Goal: Task Accomplishment & Management: Manage account settings

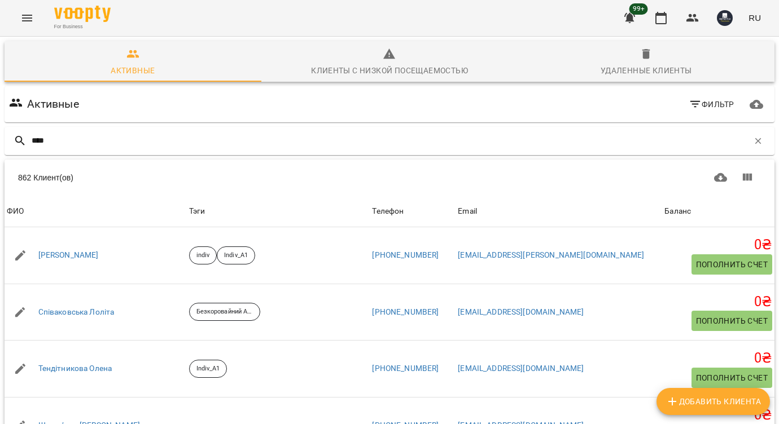
type input "*****"
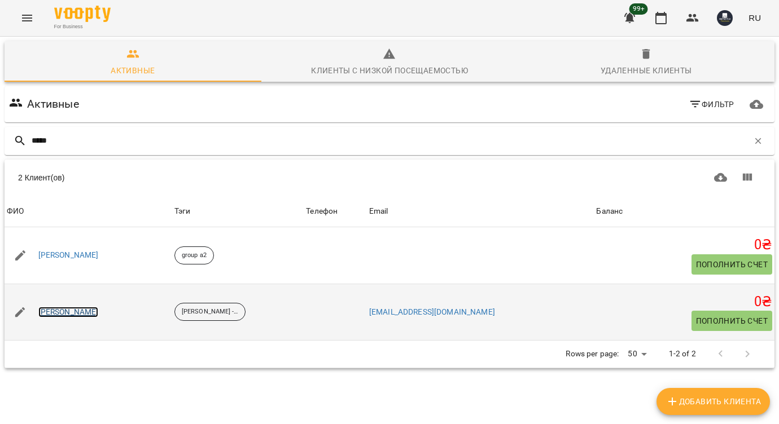
click at [85, 310] on link "Сівач Олександр" at bounding box center [68, 312] width 60 height 11
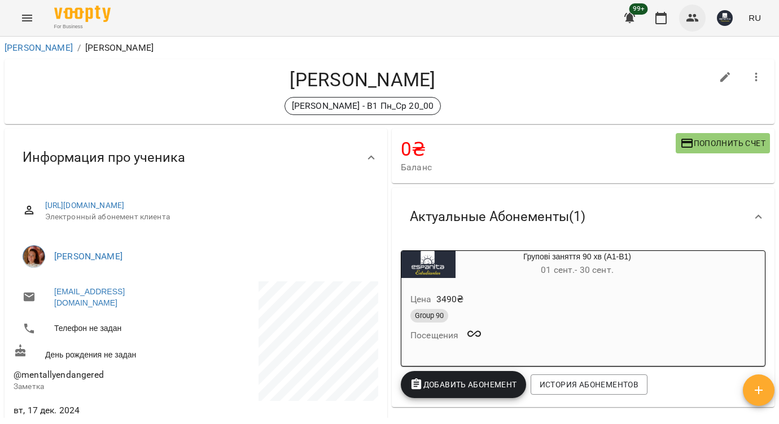
click at [692, 24] on button "button" at bounding box center [692, 18] width 27 height 27
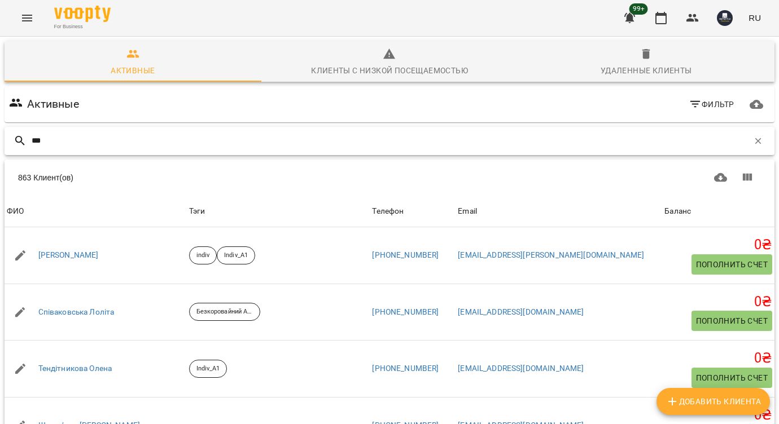
type input "****"
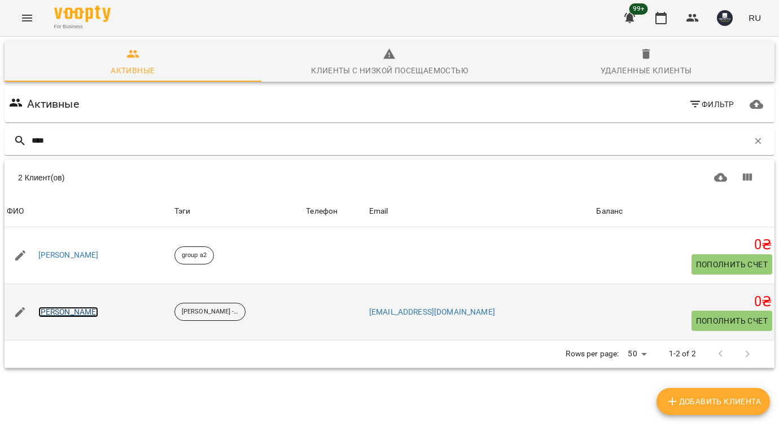
click at [75, 310] on link "Сівач Олександр" at bounding box center [68, 312] width 60 height 11
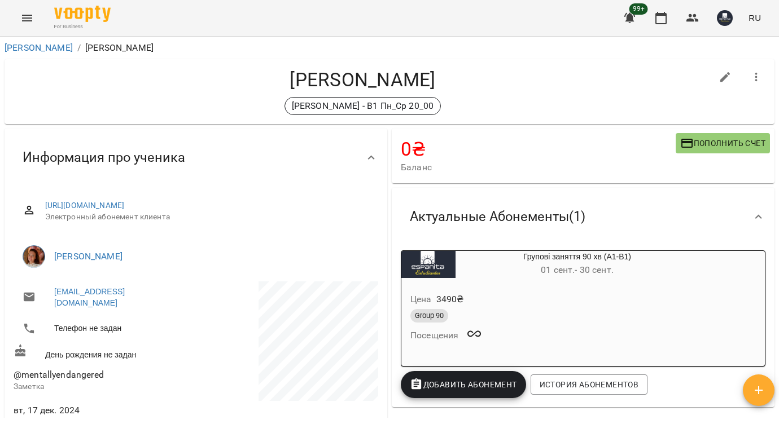
click at [35, 17] on button "Menu" at bounding box center [27, 18] width 27 height 27
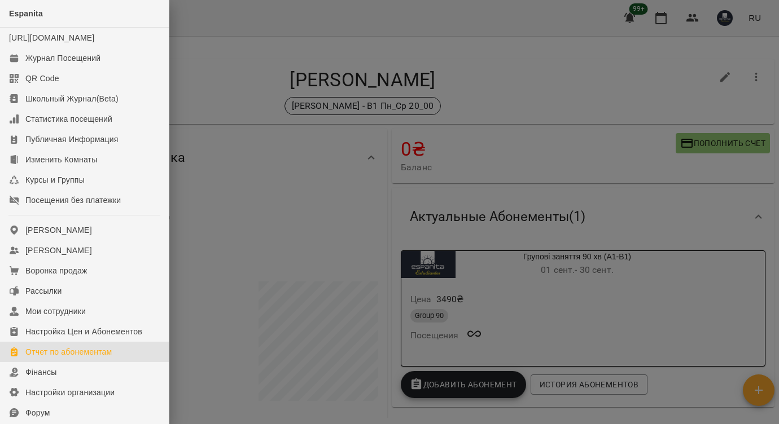
click at [89, 358] on div "Отчет по абонементам" at bounding box center [68, 352] width 86 height 11
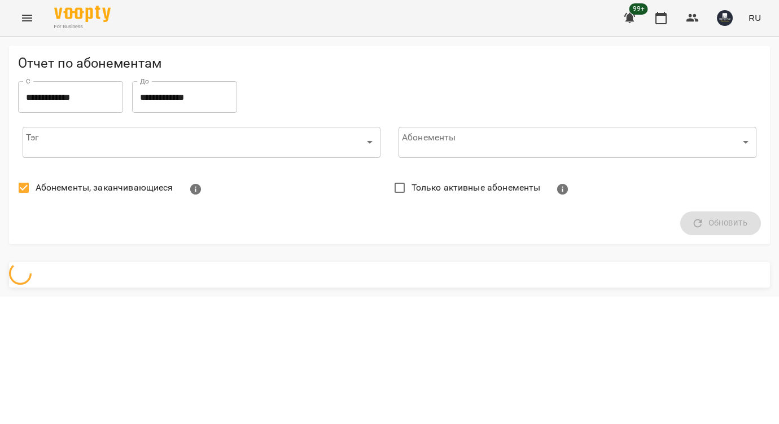
click at [28, 22] on icon "Menu" at bounding box center [27, 18] width 14 height 14
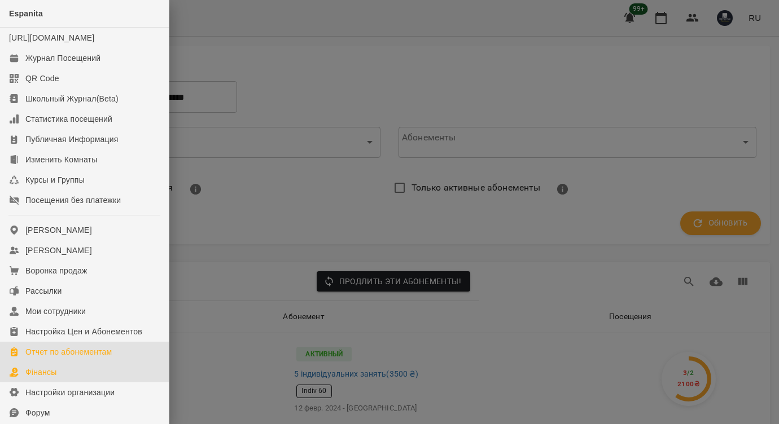
click at [38, 378] on div "Фінансы" at bounding box center [40, 372] width 31 height 11
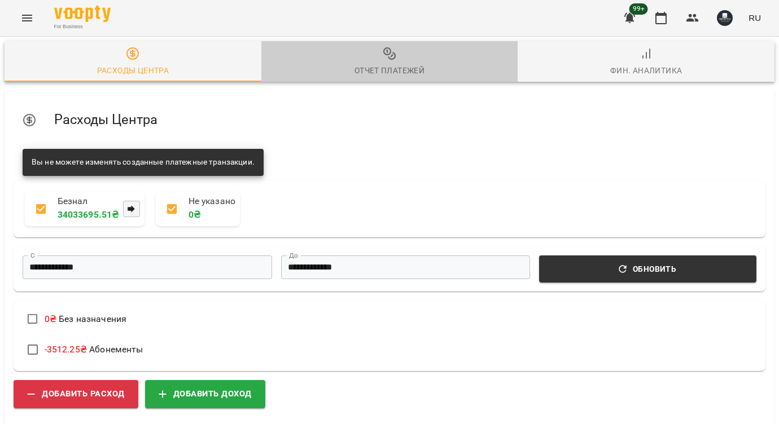
click at [376, 67] on div "Отчет Платежей" at bounding box center [389, 71] width 71 height 14
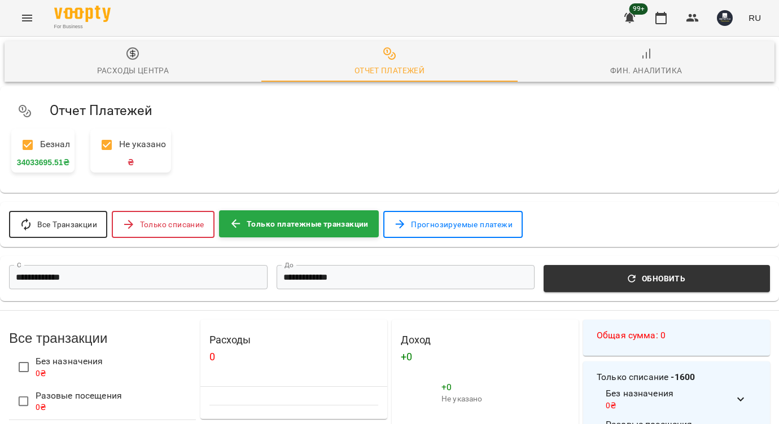
click at [212, 279] on input "**********" at bounding box center [138, 277] width 258 height 24
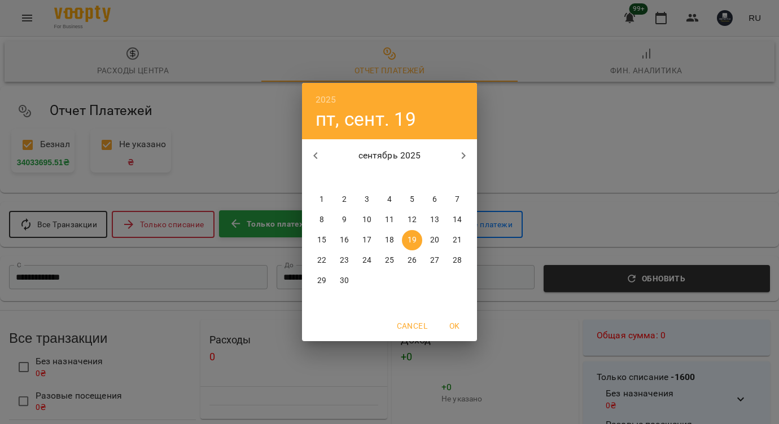
click at [374, 244] on span "17" at bounding box center [367, 240] width 20 height 11
type input "**********"
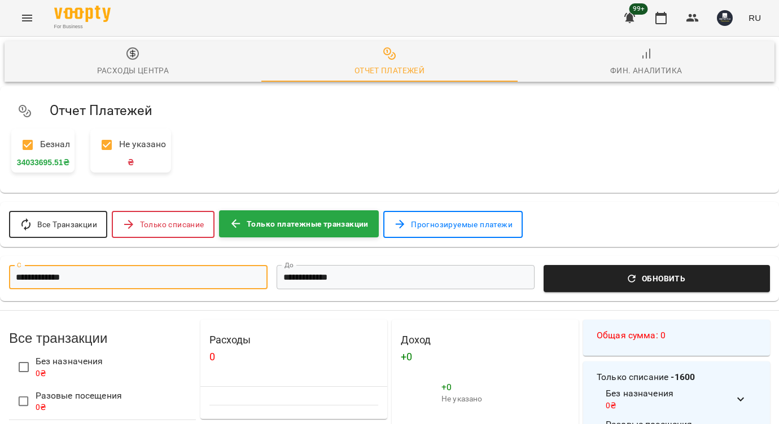
click at [647, 283] on span "Обновить" at bounding box center [656, 279] width 213 height 14
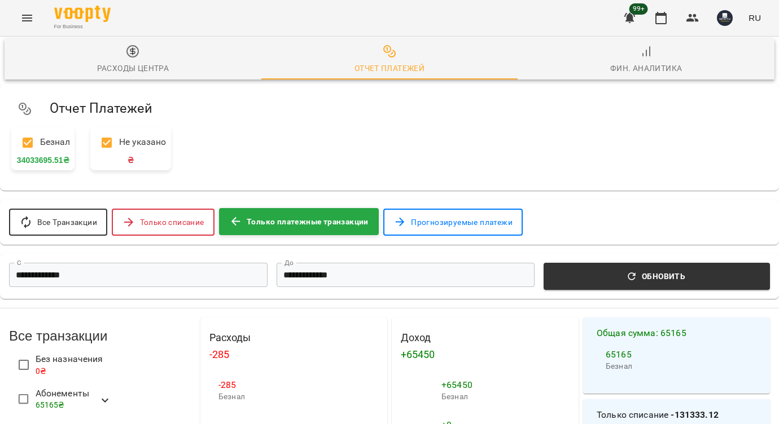
scroll to position [549, 0]
click at [668, 16] on icon "button" at bounding box center [661, 18] width 14 height 14
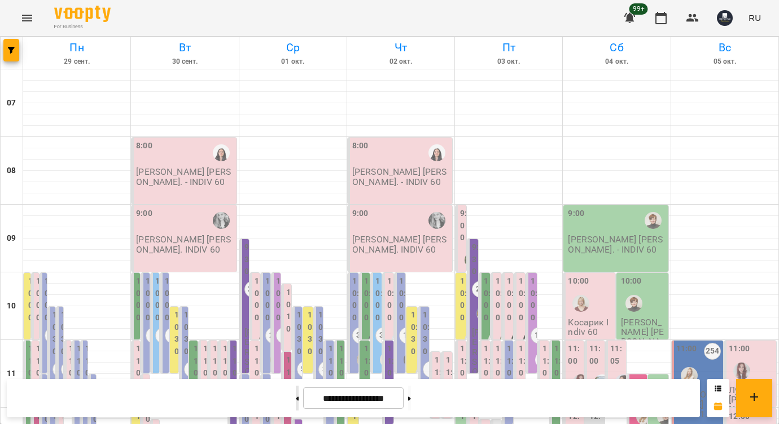
click at [296, 400] on button at bounding box center [297, 398] width 3 height 25
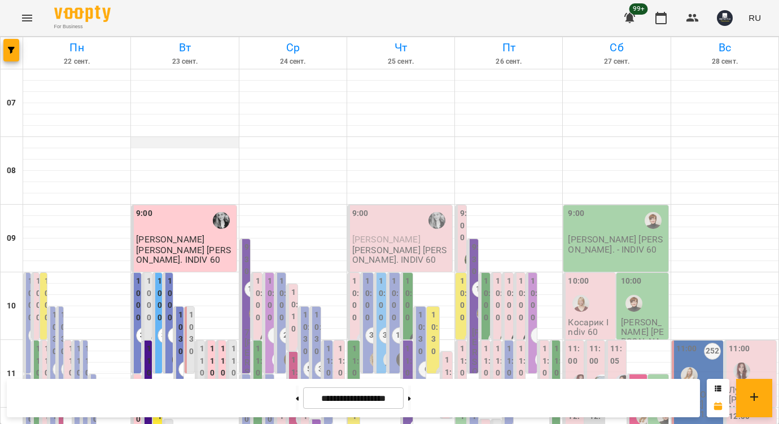
scroll to position [287, 0]
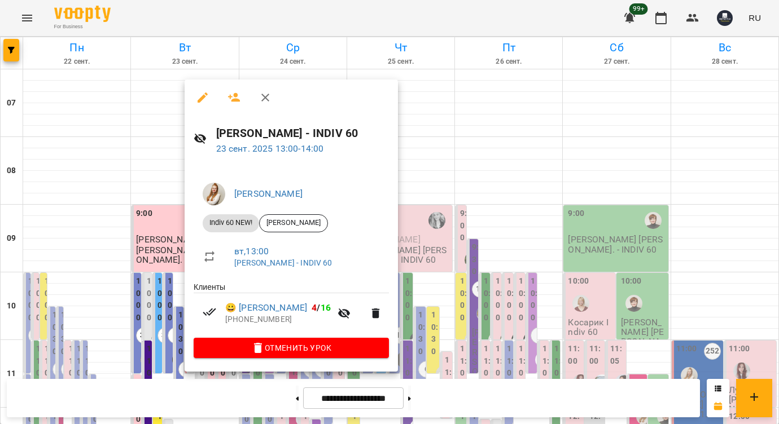
click at [174, 243] on div at bounding box center [389, 212] width 779 height 424
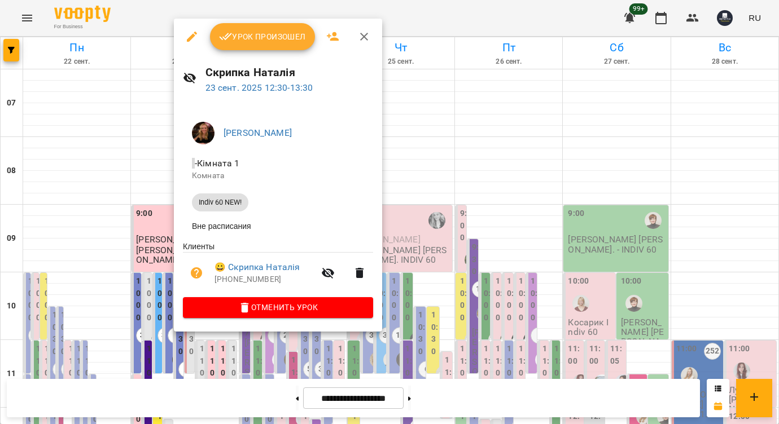
click at [168, 235] on div at bounding box center [389, 212] width 779 height 424
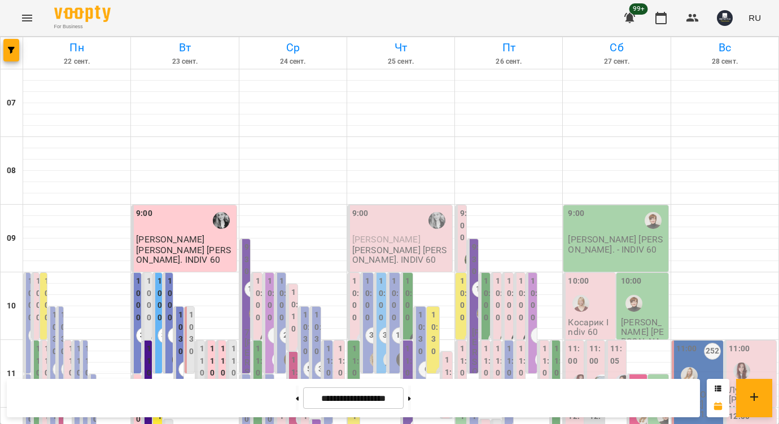
scroll to position [375, 0]
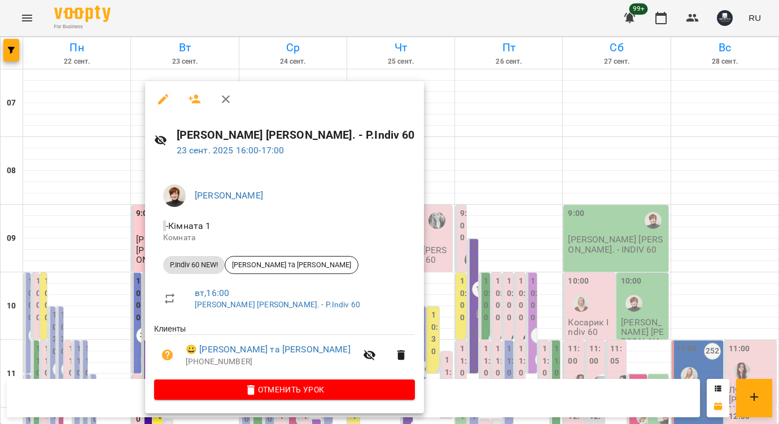
click at [115, 356] on div at bounding box center [389, 212] width 779 height 424
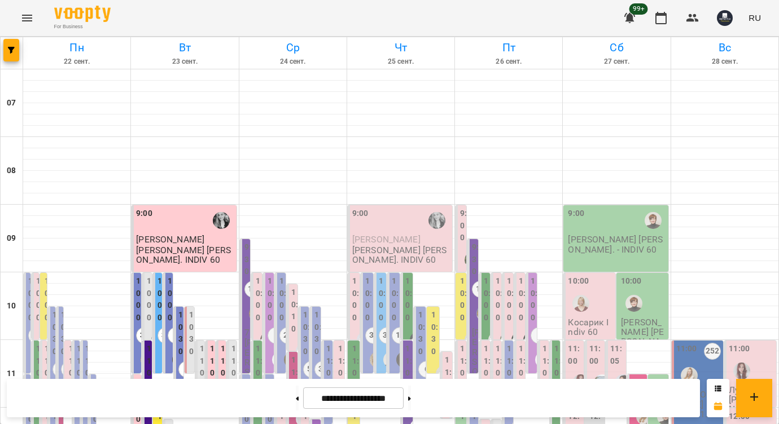
scroll to position [19, 0]
click at [473, 301] on div at bounding box center [485, 314] width 26 height 26
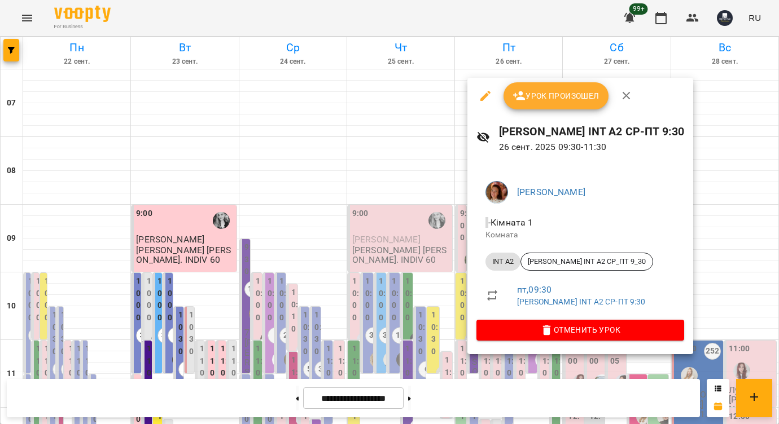
click at [369, 134] on div at bounding box center [389, 212] width 779 height 424
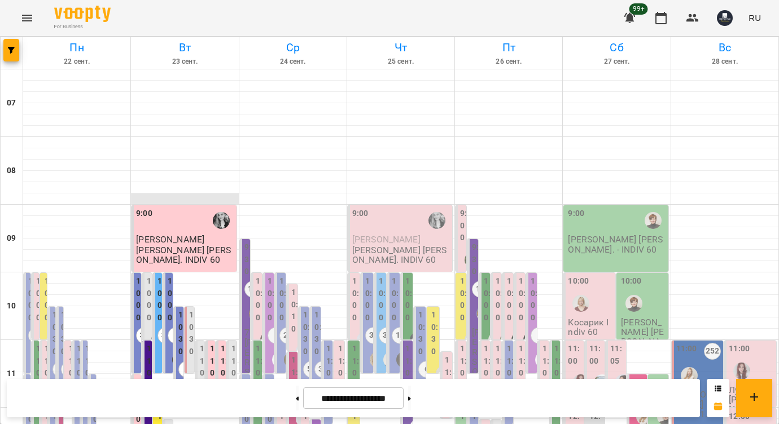
scroll to position [779, 0]
click at [296, 400] on button at bounding box center [297, 398] width 3 height 25
type input "**********"
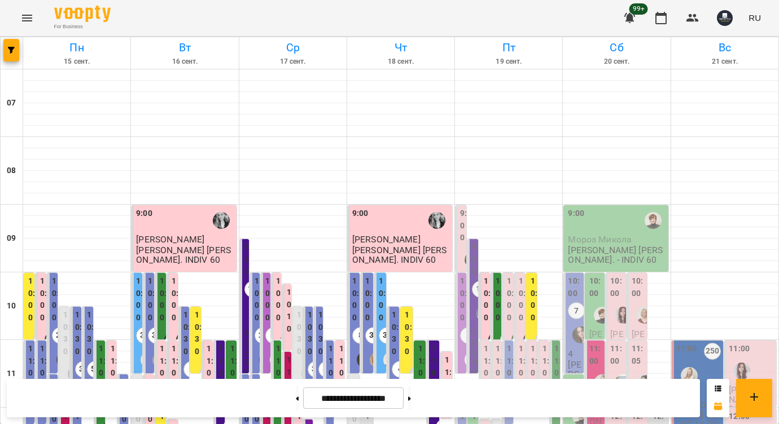
scroll to position [0, 0]
click at [631, 19] on icon "button" at bounding box center [629, 18] width 11 height 11
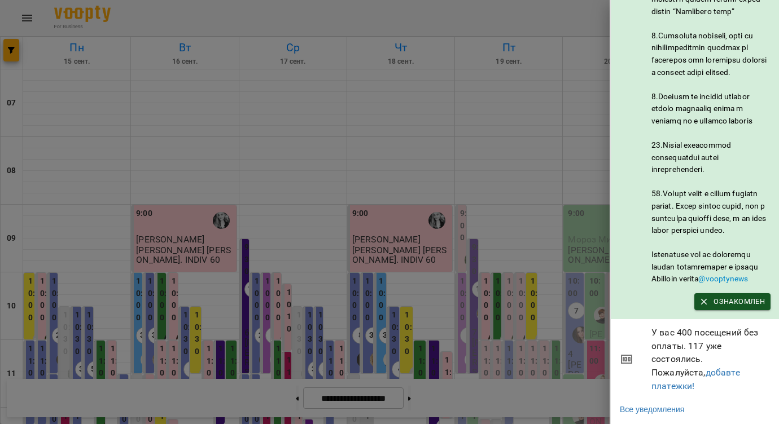
scroll to position [580, 0]
click at [730, 308] on span "Ознакомлен" at bounding box center [732, 302] width 65 height 12
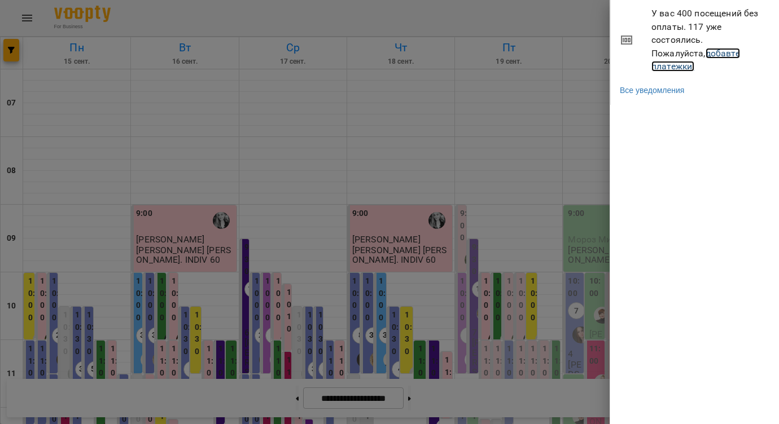
click at [685, 55] on link "добавте платежки!" at bounding box center [695, 60] width 89 height 24
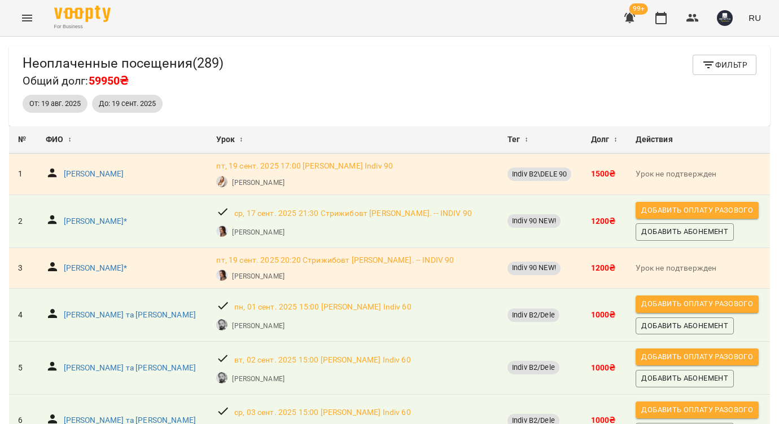
click at [62, 106] on span "От: 19 авг. 2025" at bounding box center [55, 104] width 65 height 10
click at [45, 102] on span "От: 19 авг. 2025" at bounding box center [55, 104] width 65 height 10
click at [708, 67] on icon "button" at bounding box center [709, 65] width 14 height 14
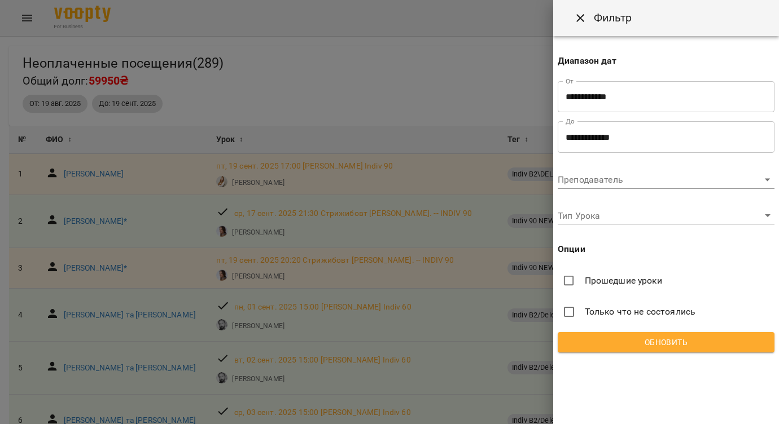
click at [617, 105] on input "**********" at bounding box center [666, 97] width 217 height 32
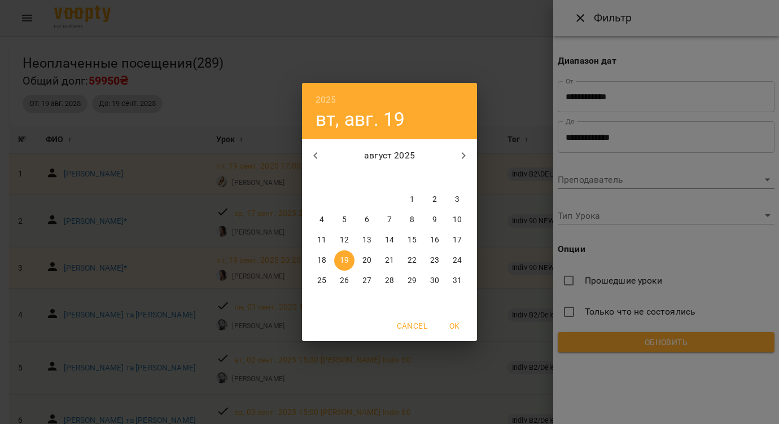
click at [430, 236] on p "16" at bounding box center [434, 240] width 9 height 11
type input "**********"
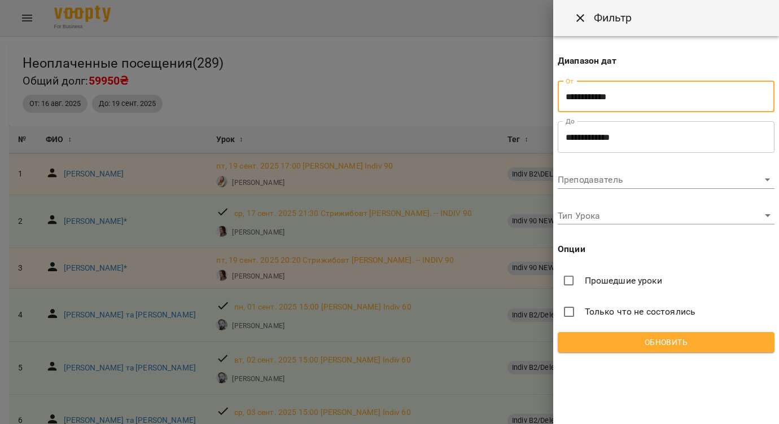
click at [578, 139] on input "**********" at bounding box center [666, 137] width 217 height 32
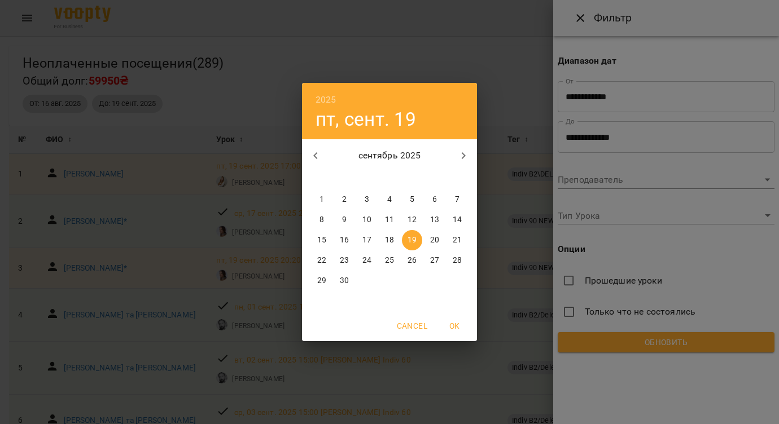
click at [344, 243] on p "16" at bounding box center [344, 240] width 9 height 11
type input "**********"
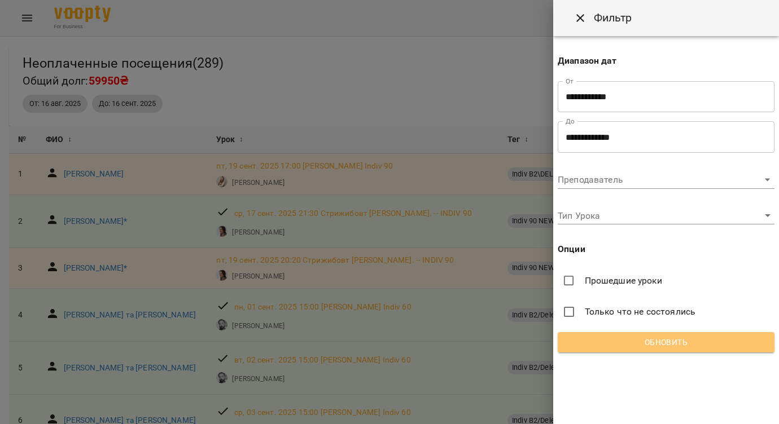
click at [637, 348] on span "Обновить" at bounding box center [666, 343] width 199 height 14
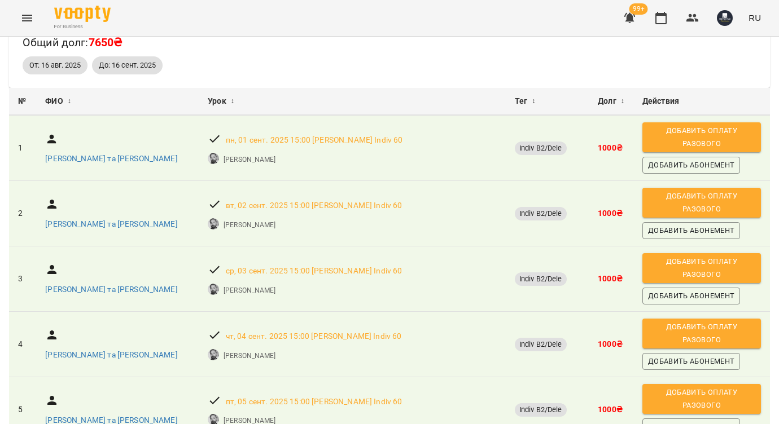
scroll to position [42, 0]
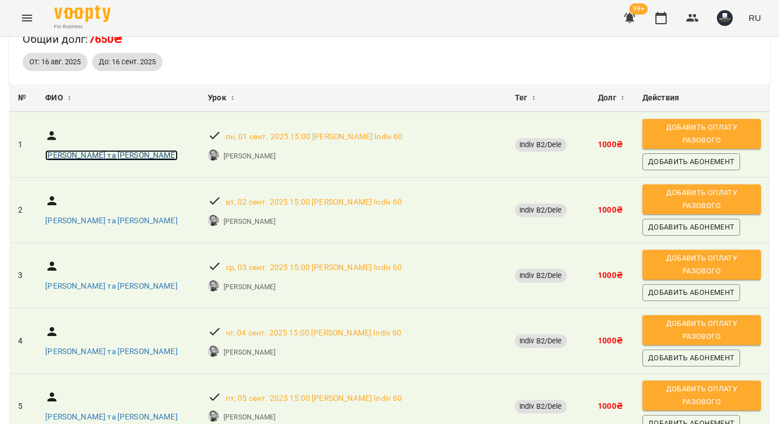
click at [110, 150] on p "Ралко Костянтин та Ірина" at bounding box center [111, 155] width 132 height 11
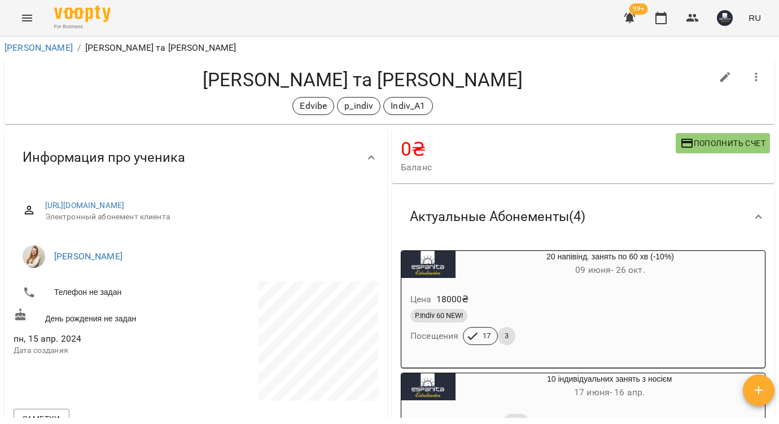
click at [629, 16] on icon "button" at bounding box center [629, 18] width 11 height 11
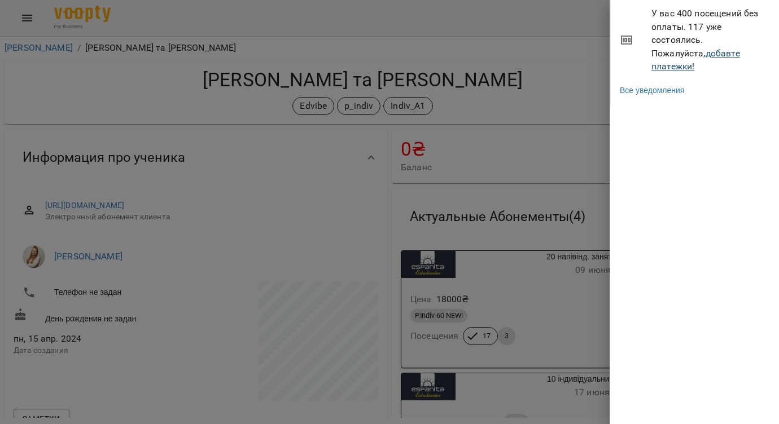
click at [674, 54] on span "У вас 400 посещений без оплаты. 117 уже состоялись. Пожалуйста, добавте платежк…" at bounding box center [710, 40] width 119 height 67
click at [674, 54] on link "добавте платежки!" at bounding box center [695, 60] width 89 height 24
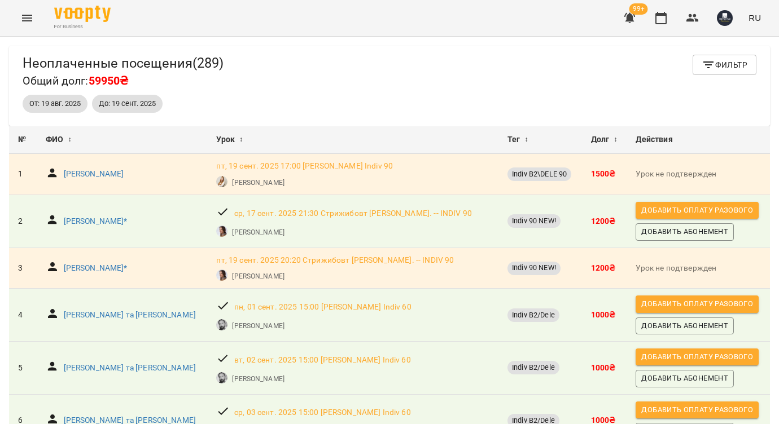
click at [722, 68] on span "Фильтр" at bounding box center [725, 65] width 46 height 14
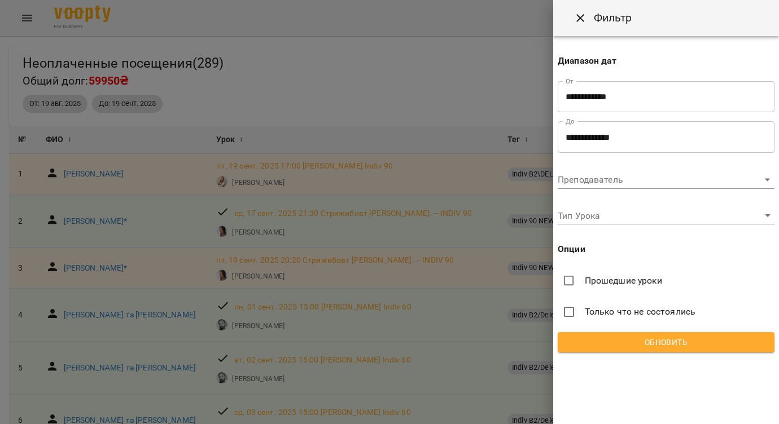
click at [594, 98] on input "**********" at bounding box center [666, 97] width 217 height 32
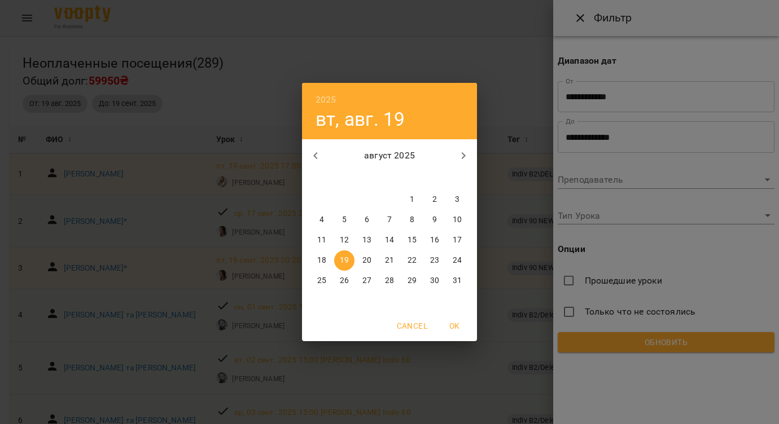
click at [432, 242] on p "16" at bounding box center [434, 240] width 9 height 11
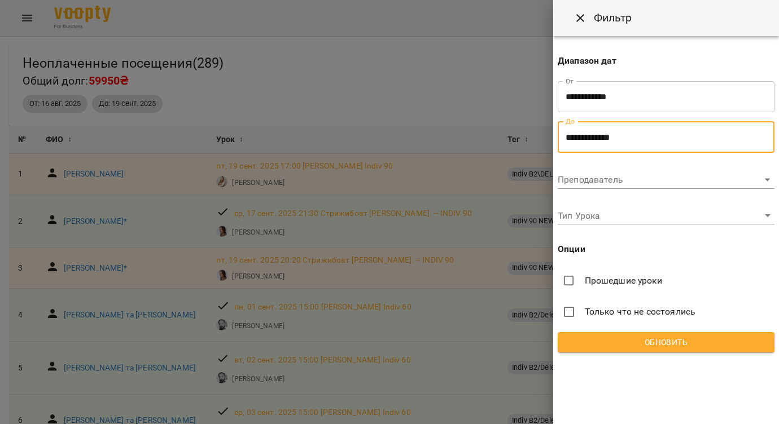
click at [589, 134] on input "**********" at bounding box center [666, 137] width 217 height 32
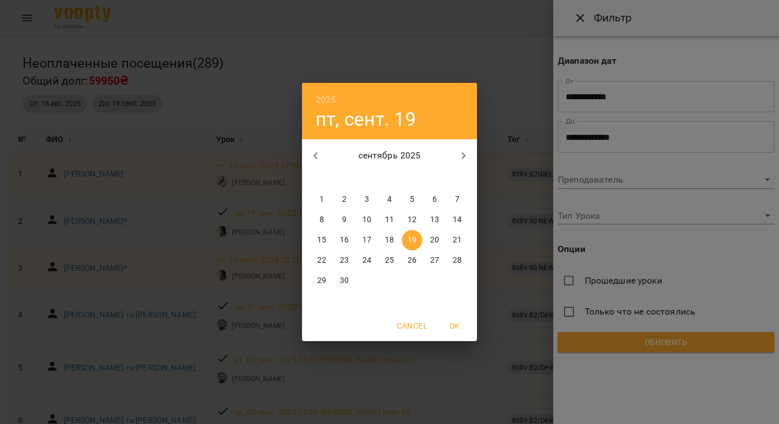
click at [591, 98] on div "2025 пт, сент. 19 сентябрь 2025 пн вт ср чт пт сб вс 1 2 3 4 5 6 7 8 9 10 11 12…" at bounding box center [389, 212] width 779 height 424
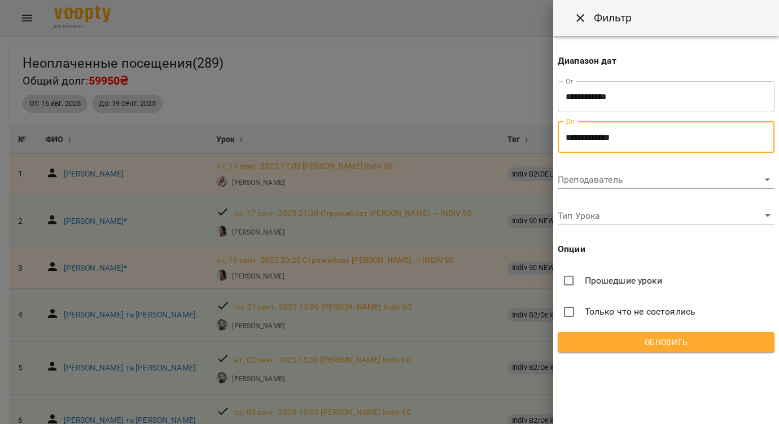
click at [591, 98] on input "**********" at bounding box center [666, 97] width 217 height 32
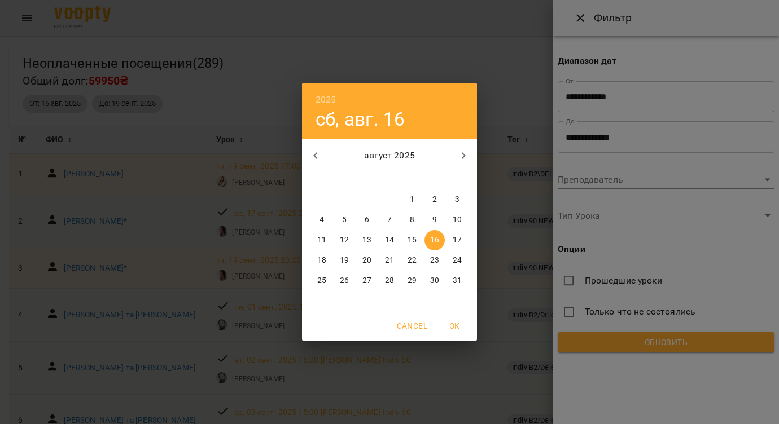
click at [459, 157] on icon "button" at bounding box center [464, 156] width 14 height 14
click at [344, 238] on p "16" at bounding box center [344, 240] width 9 height 11
type input "**********"
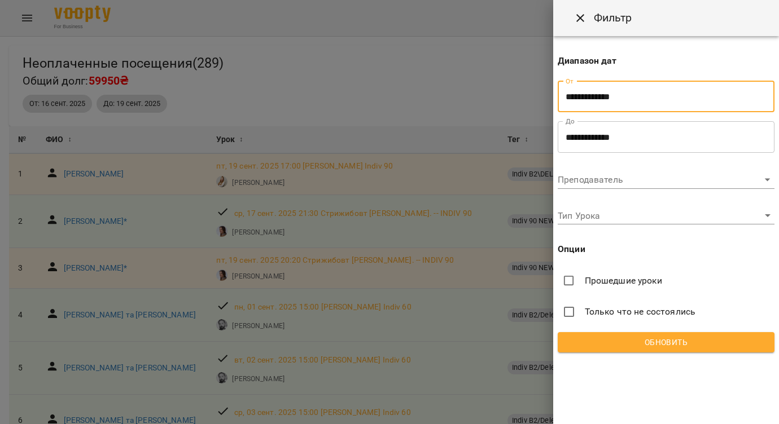
click at [599, 134] on input "**********" at bounding box center [666, 137] width 217 height 32
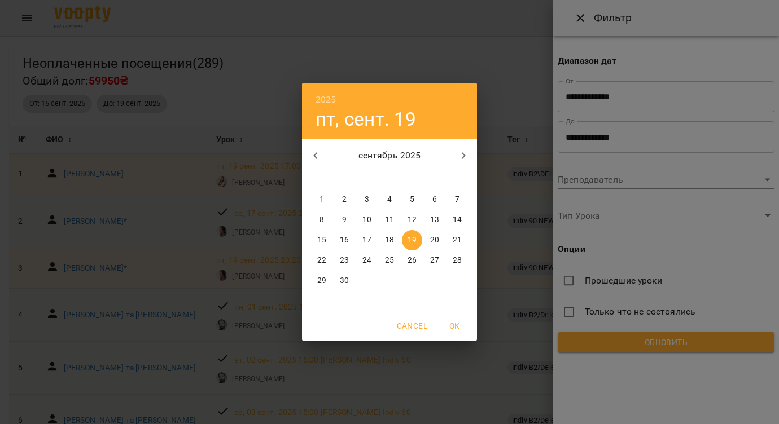
click at [346, 245] on p "16" at bounding box center [344, 240] width 9 height 11
type input "**********"
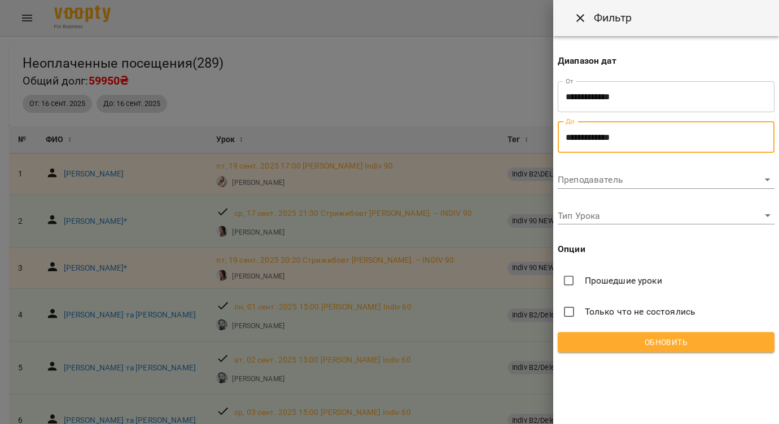
click at [752, 258] on div "**********" at bounding box center [666, 199] width 226 height 326
click at [656, 346] on span "Обновить" at bounding box center [666, 343] width 199 height 14
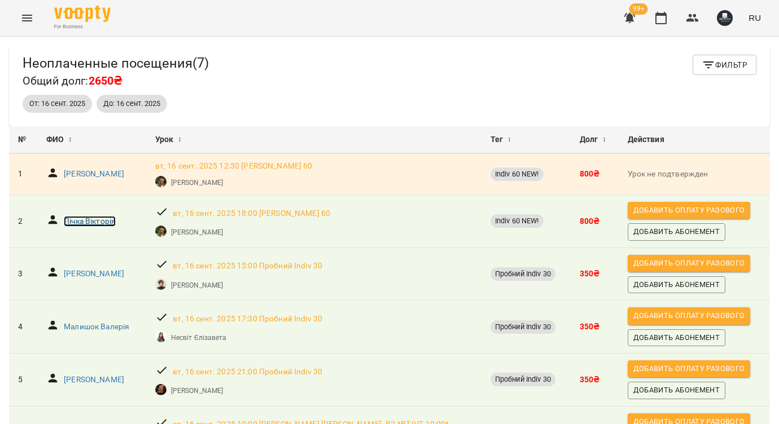
click at [106, 222] on p "Пічка Вікторія" at bounding box center [90, 221] width 52 height 11
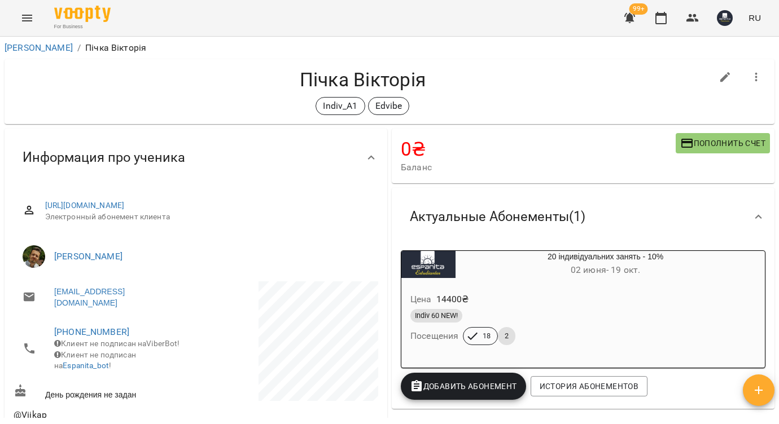
click at [623, 261] on div "20 індивідуальних занять - 10% 02 июня - 19 окт." at bounding box center [605, 264] width 300 height 27
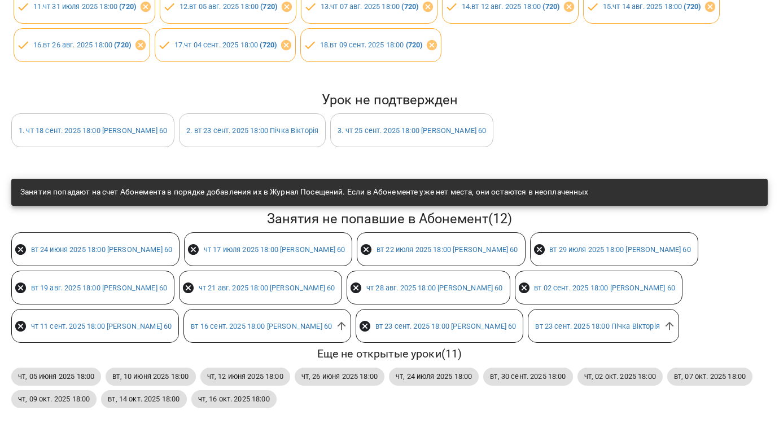
scroll to position [308, 0]
click at [335, 332] on icon at bounding box center [341, 326] width 12 height 12
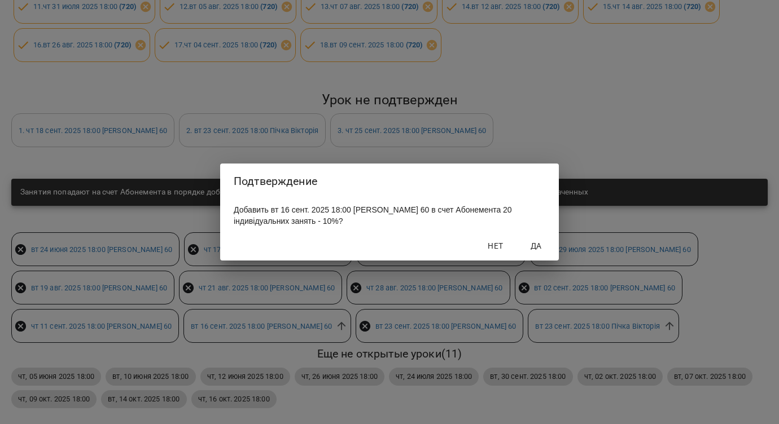
click at [538, 251] on span "Да" at bounding box center [536, 246] width 27 height 14
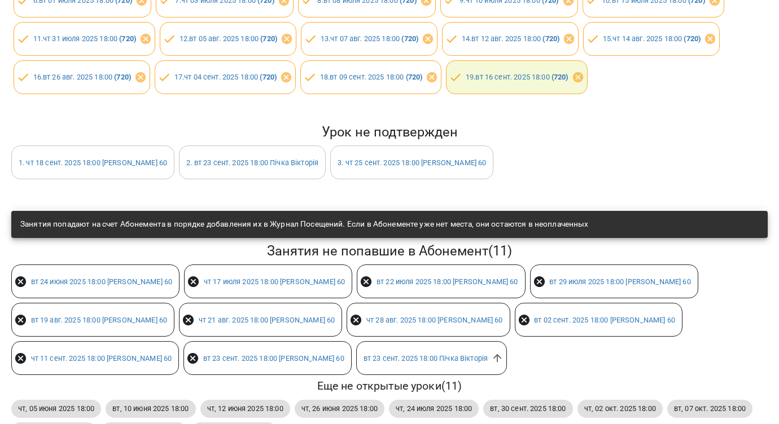
scroll to position [0, 0]
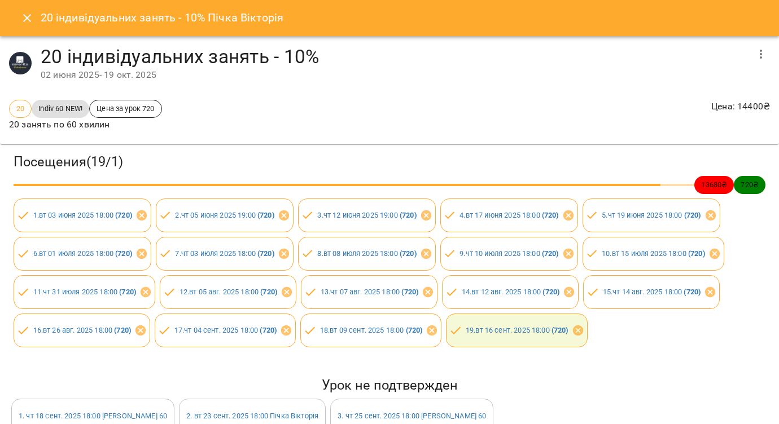
click at [24, 21] on icon "Close" at bounding box center [27, 18] width 8 height 8
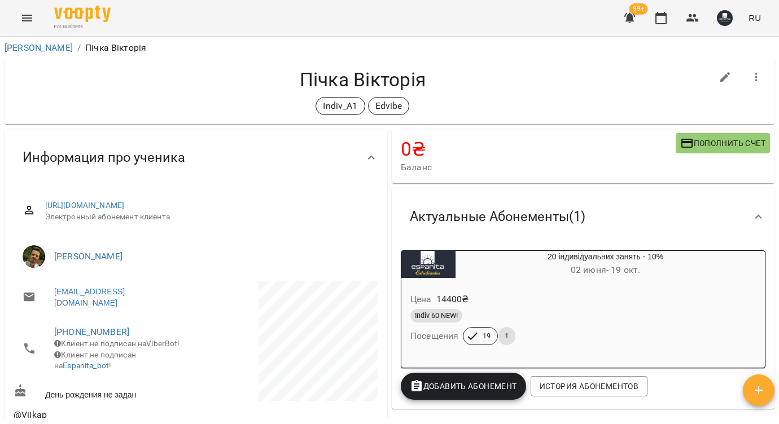
click at [633, 19] on icon "button" at bounding box center [629, 18] width 11 height 11
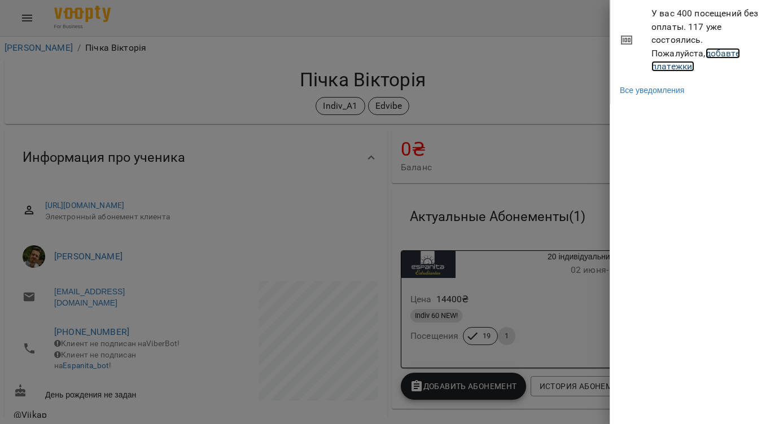
click at [715, 52] on link "добавте платежки!" at bounding box center [695, 60] width 89 height 24
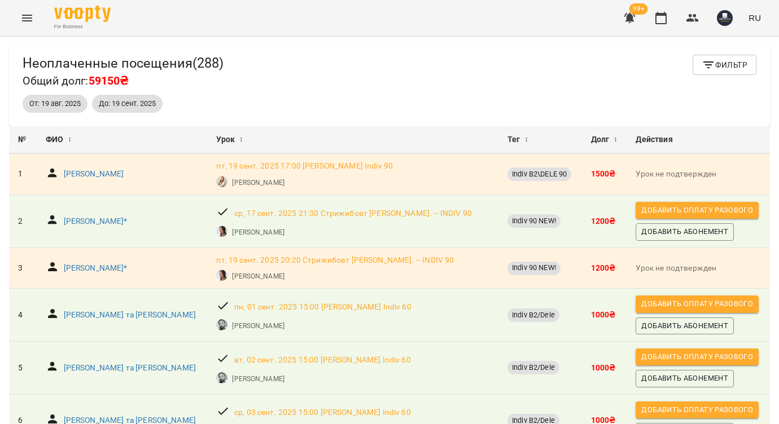
click at [728, 72] on button "Фильтр" at bounding box center [724, 65] width 64 height 20
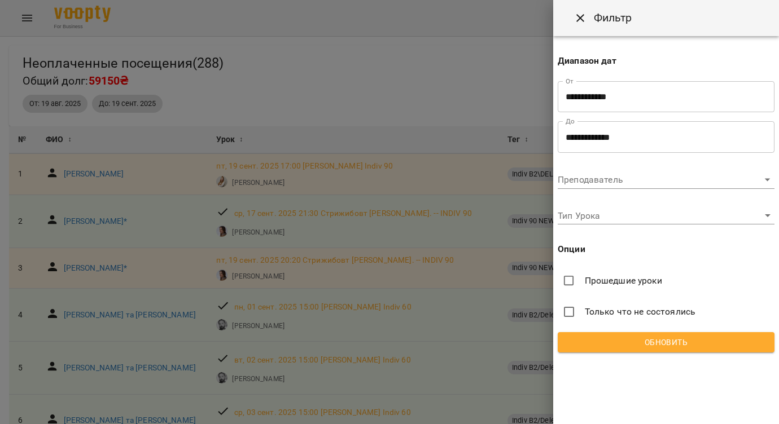
click at [467, 78] on div at bounding box center [389, 212] width 779 height 424
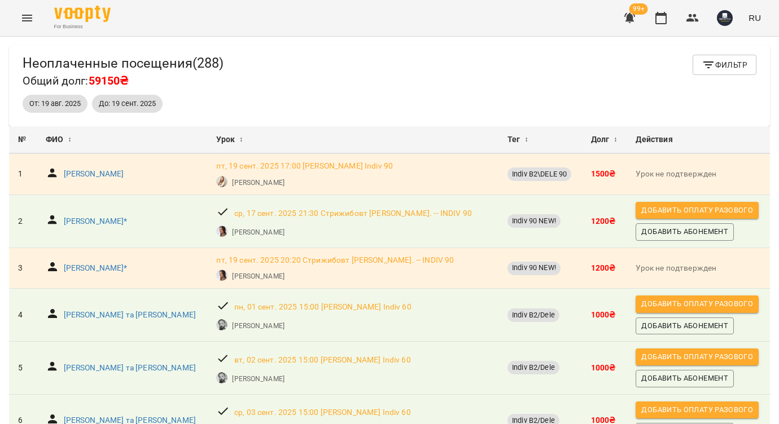
click at [632, 13] on icon "button" at bounding box center [629, 18] width 11 height 11
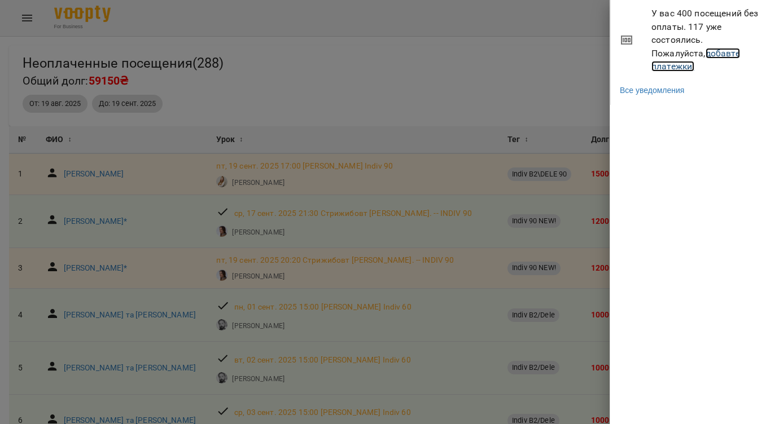
click at [680, 52] on link "добавте платежки!" at bounding box center [695, 60] width 89 height 24
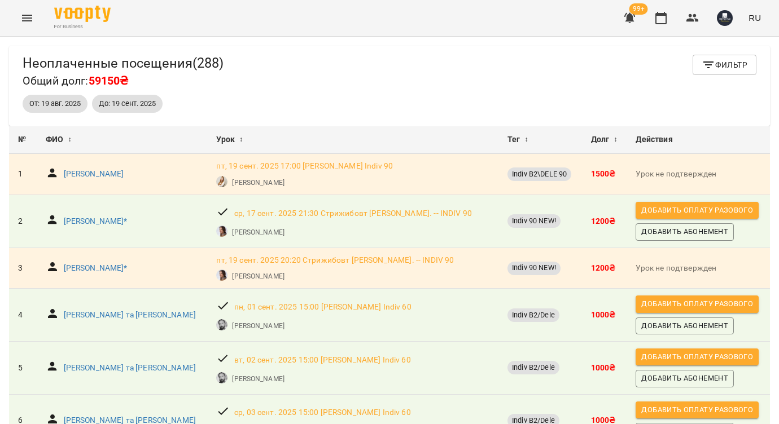
click at [717, 61] on span "Фильтр" at bounding box center [725, 65] width 46 height 14
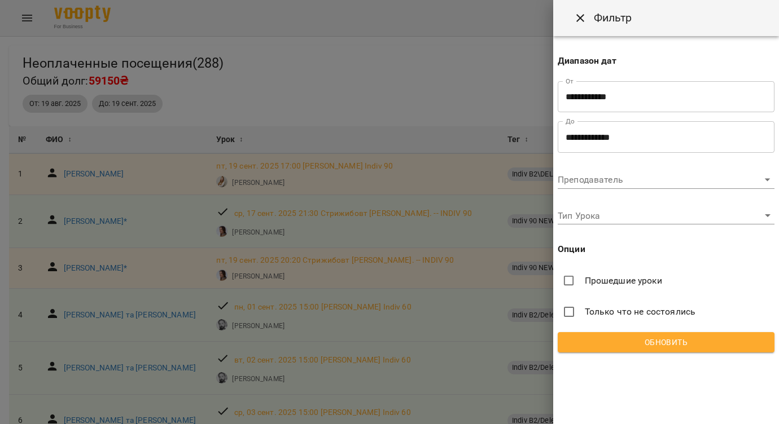
click at [625, 98] on input "**********" at bounding box center [666, 97] width 217 height 32
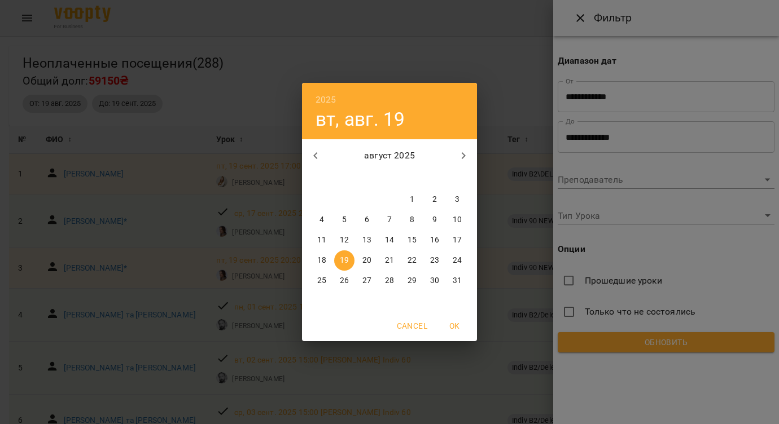
click at [464, 159] on icon "button" at bounding box center [464, 156] width 14 height 14
click at [348, 239] on p "16" at bounding box center [344, 240] width 9 height 11
type input "**********"
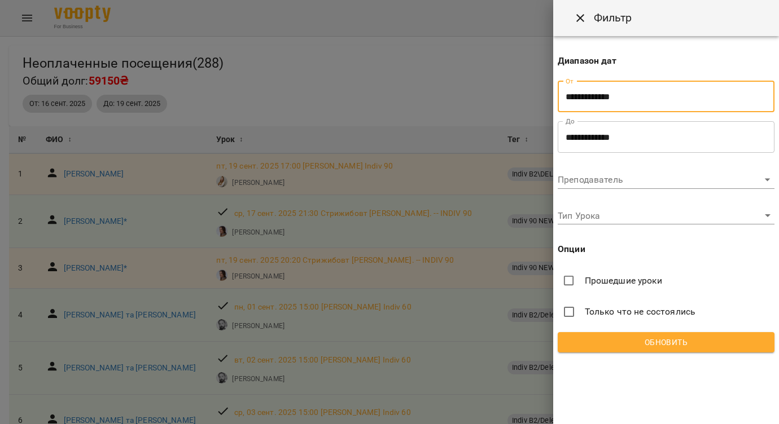
click at [596, 136] on input "**********" at bounding box center [666, 137] width 217 height 32
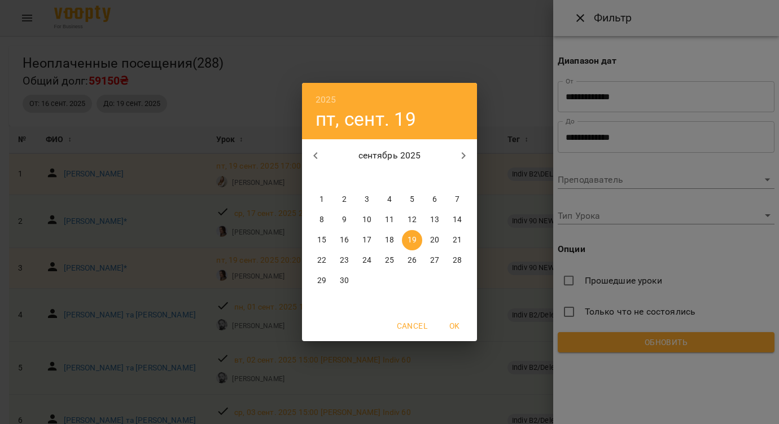
click at [343, 243] on p "16" at bounding box center [344, 240] width 9 height 11
type input "**********"
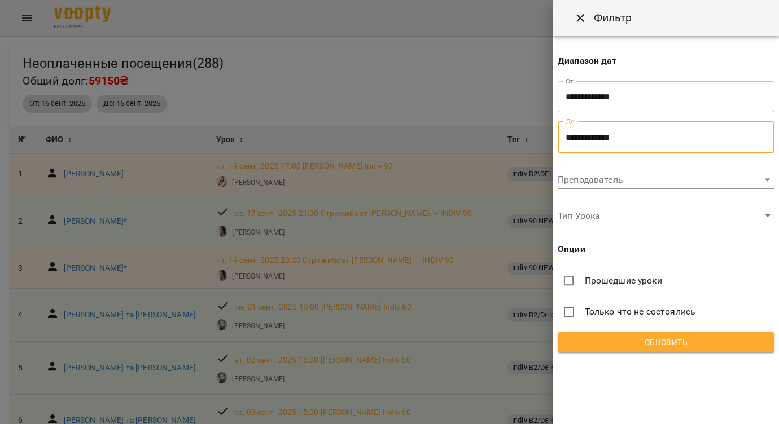
click at [642, 340] on span "Обновить" at bounding box center [666, 343] width 199 height 14
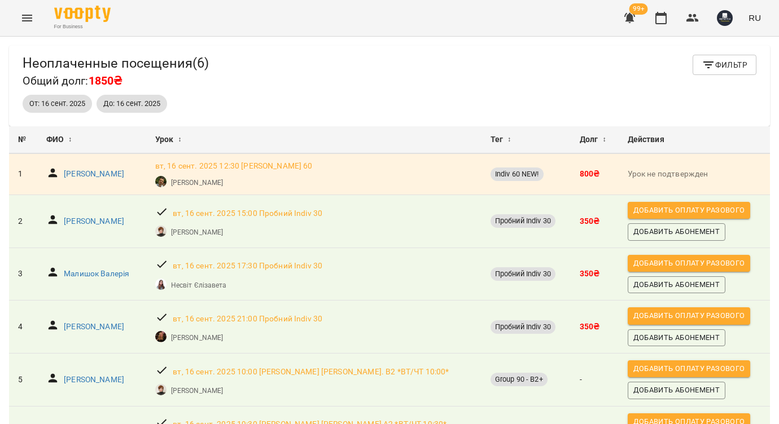
drag, startPoint x: 642, startPoint y: 340, endPoint x: 366, endPoint y: 61, distance: 392.3
click at [366, 61] on div "Неоплаченные посещения ( 6 ) Общий долг: 1850₴ Фильтр От: 16 сент. 2025 До: 16 …" at bounding box center [389, 249] width 761 height 406
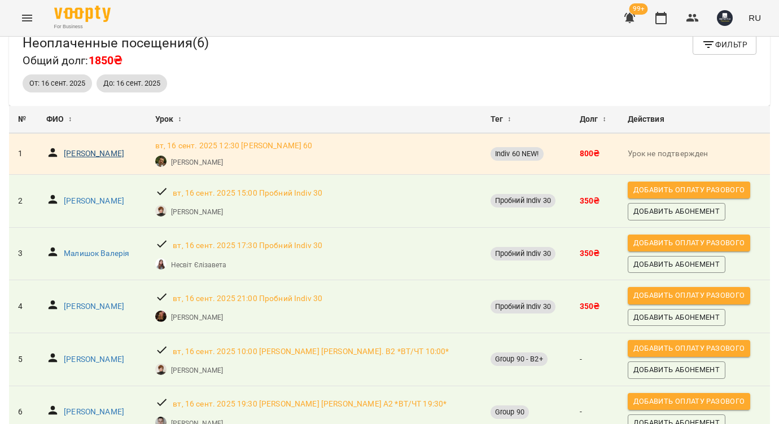
scroll to position [24, 0]
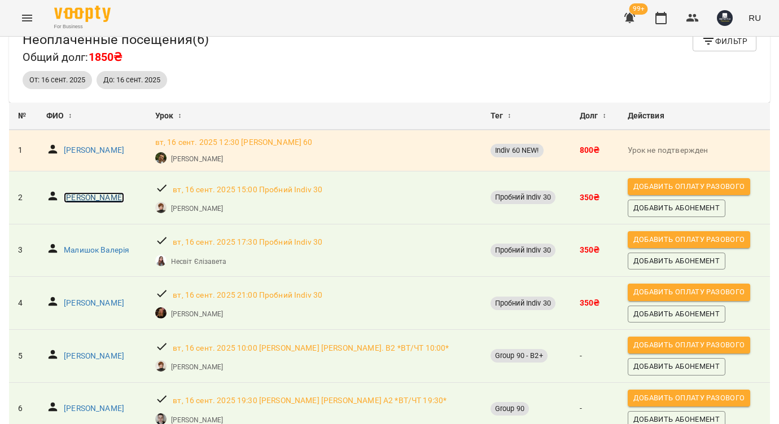
click at [88, 198] on p "Стороженко Вікторія" at bounding box center [94, 197] width 60 height 11
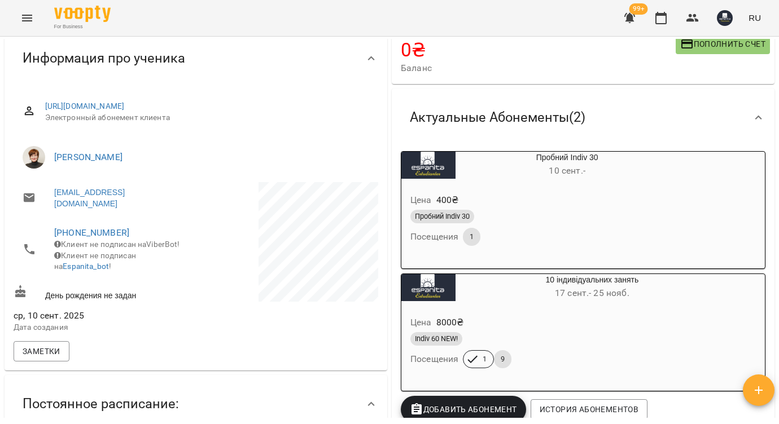
scroll to position [98, 0]
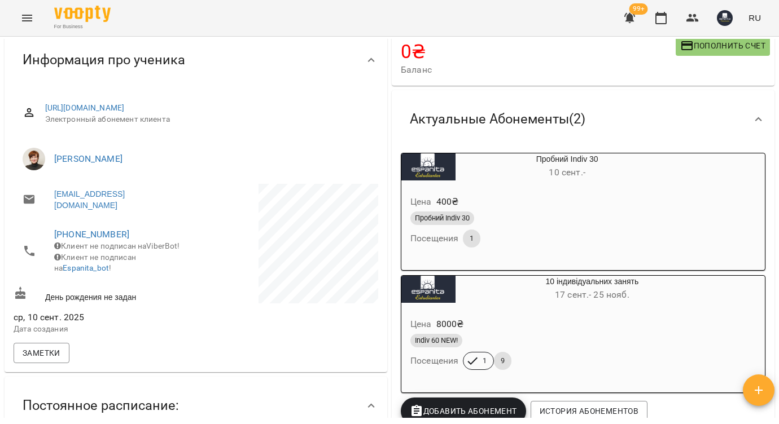
click at [564, 159] on div "Пробний Indiv 30 10 сент. -" at bounding box center [566, 167] width 223 height 27
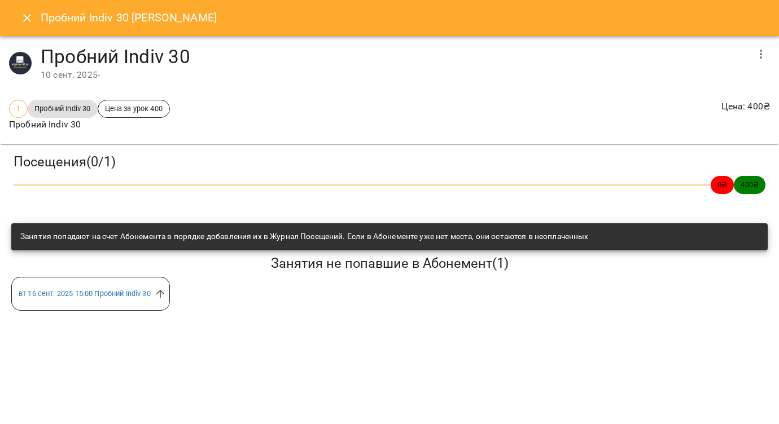
click at [26, 14] on icon "Close" at bounding box center [27, 18] width 14 height 14
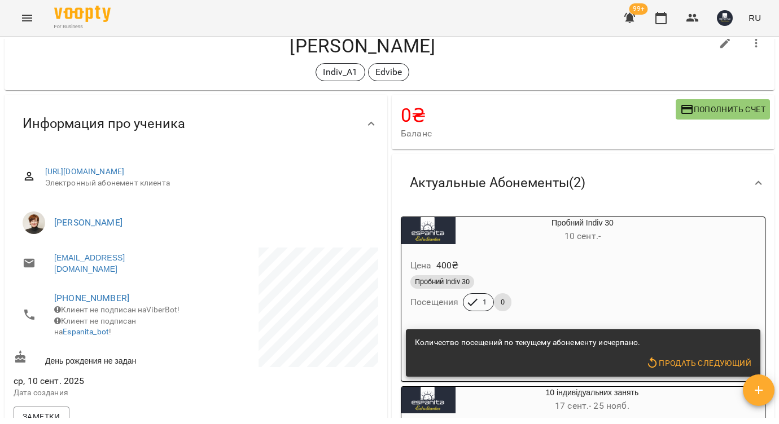
scroll to position [0, 0]
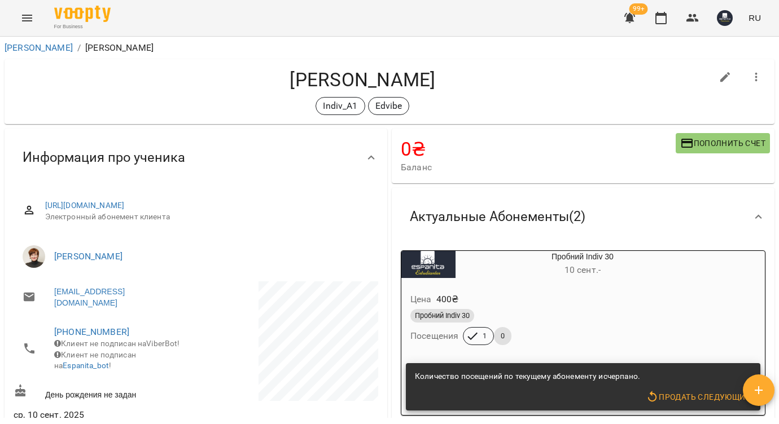
click at [633, 14] on icon "button" at bounding box center [630, 18] width 14 height 14
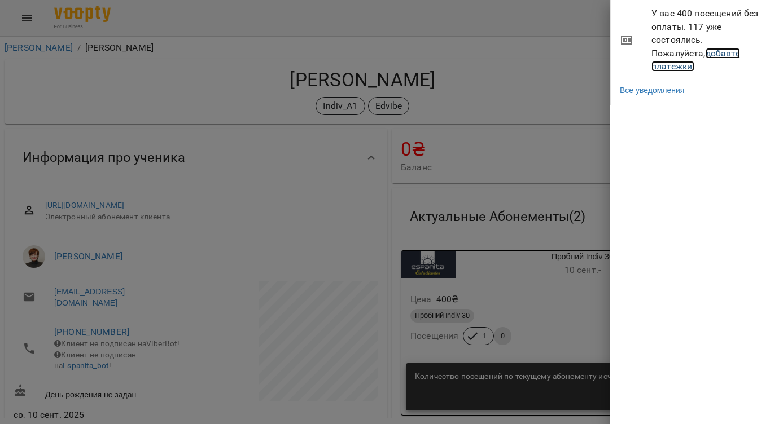
click at [668, 53] on link "добавте платежки!" at bounding box center [695, 60] width 89 height 24
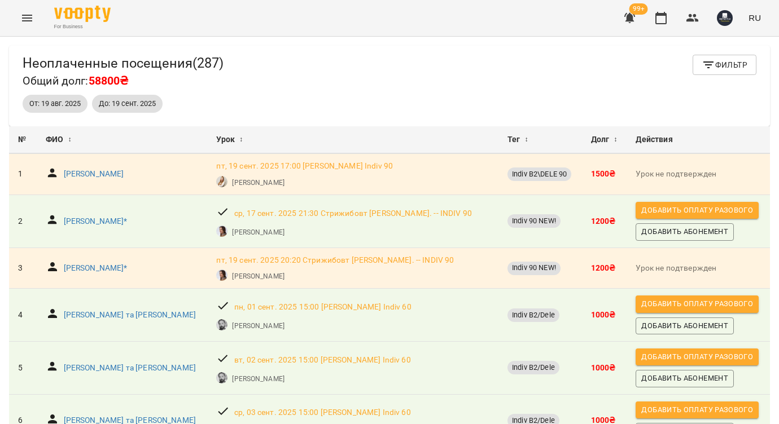
click at [721, 62] on span "Фильтр" at bounding box center [725, 65] width 46 height 14
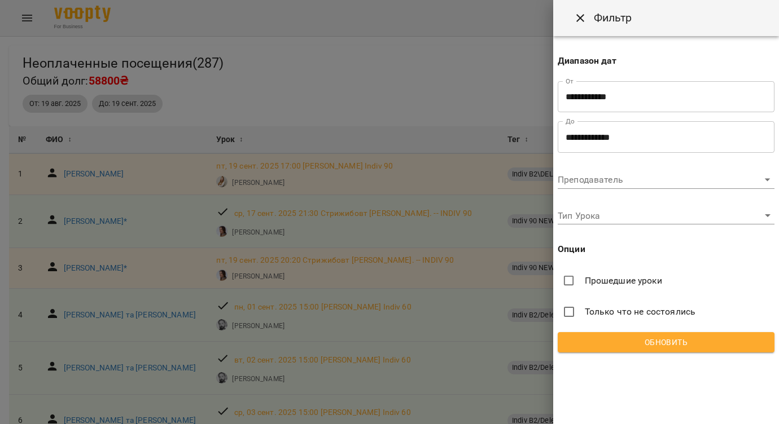
click at [635, 94] on input "**********" at bounding box center [666, 97] width 217 height 32
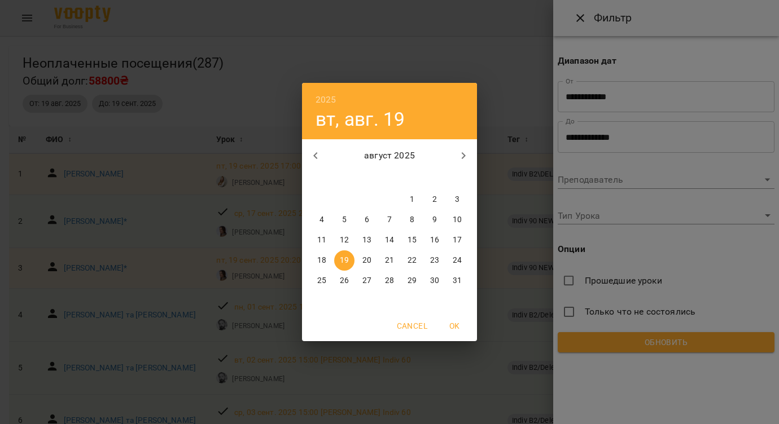
click at [436, 239] on p "16" at bounding box center [434, 240] width 9 height 11
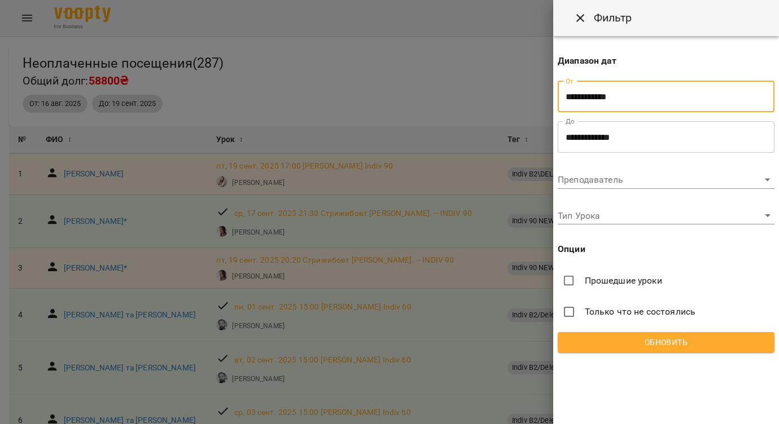
click at [615, 146] on input "**********" at bounding box center [666, 137] width 217 height 32
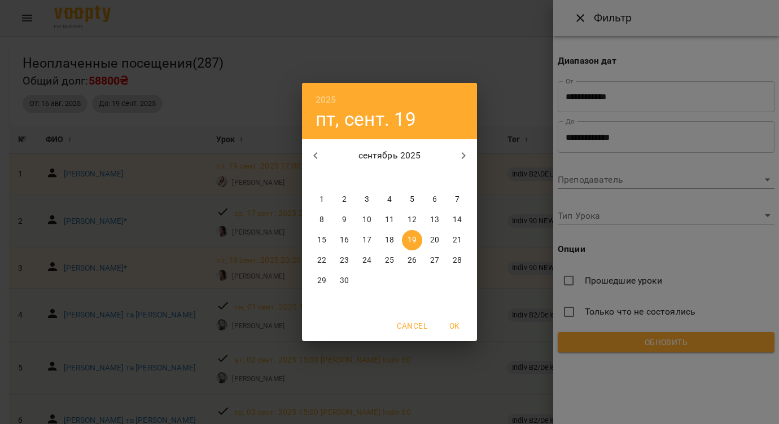
click at [611, 99] on div "2025 пт, сент. 19 сентябрь 2025 пн вт ср чт пт сб вс 1 2 3 4 5 6 7 8 9 10 11 12…" at bounding box center [389, 212] width 779 height 424
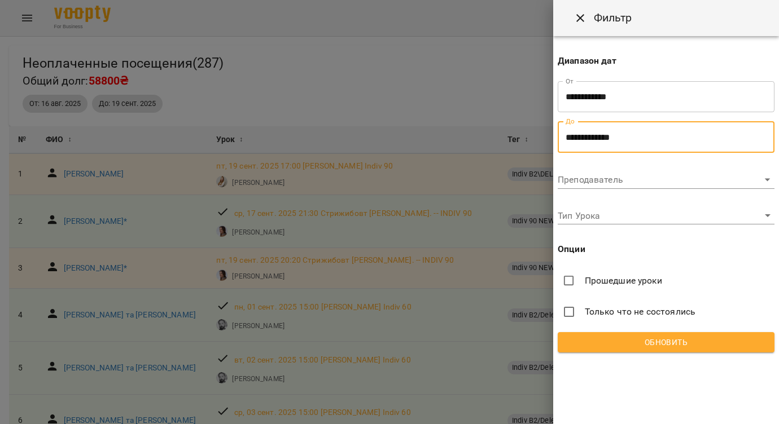
click at [584, 102] on input "**********" at bounding box center [666, 97] width 217 height 32
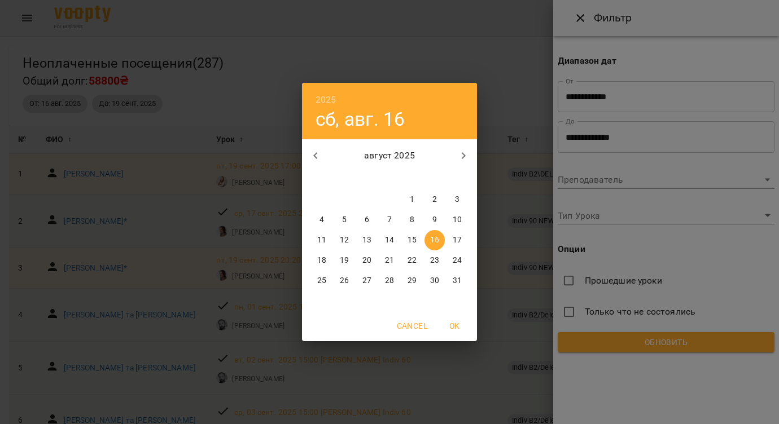
click at [461, 151] on icon "button" at bounding box center [464, 156] width 14 height 14
click at [349, 239] on span "16" at bounding box center [344, 240] width 20 height 11
type input "**********"
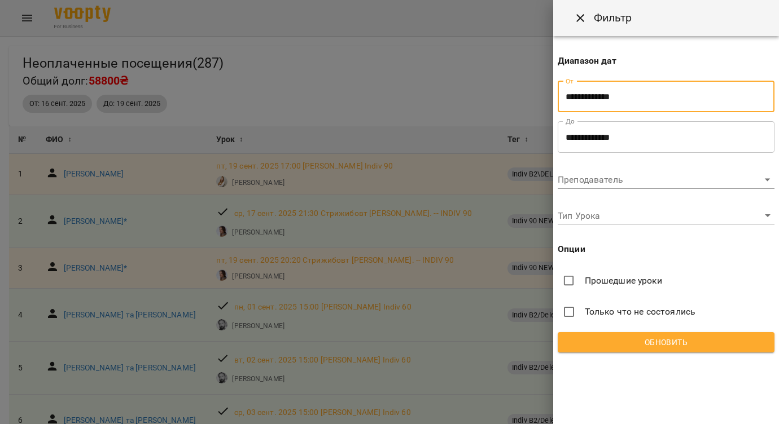
click at [594, 135] on input "**********" at bounding box center [666, 137] width 217 height 32
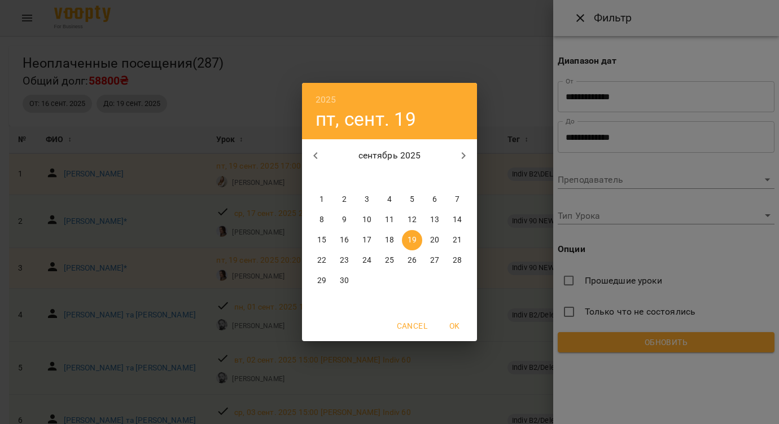
click at [342, 244] on p "16" at bounding box center [344, 240] width 9 height 11
type input "**********"
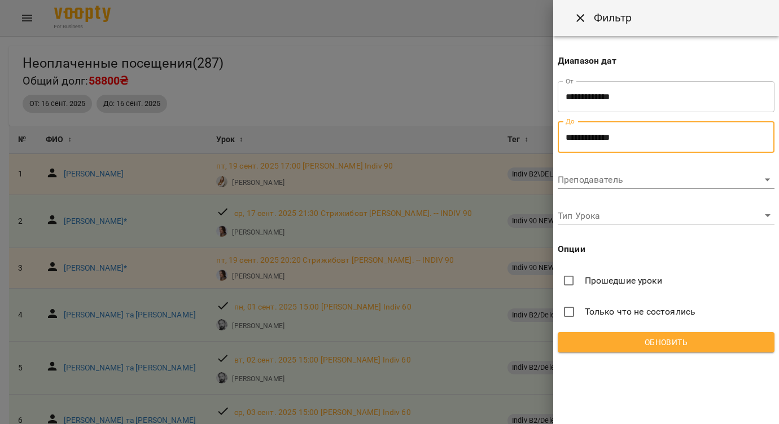
click at [652, 166] on div "Преподаватель ​" at bounding box center [666, 175] width 217 height 27
click at [654, 336] on span "Обновить" at bounding box center [666, 343] width 199 height 14
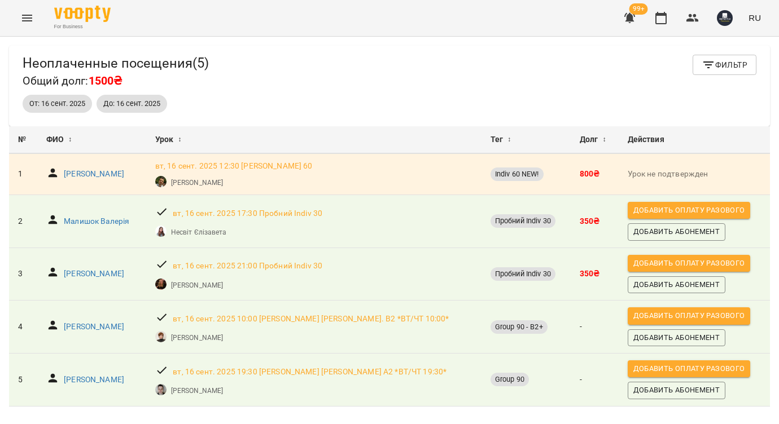
scroll to position [37, 0]
click at [82, 269] on p "Сірош Оксана" at bounding box center [94, 274] width 60 height 11
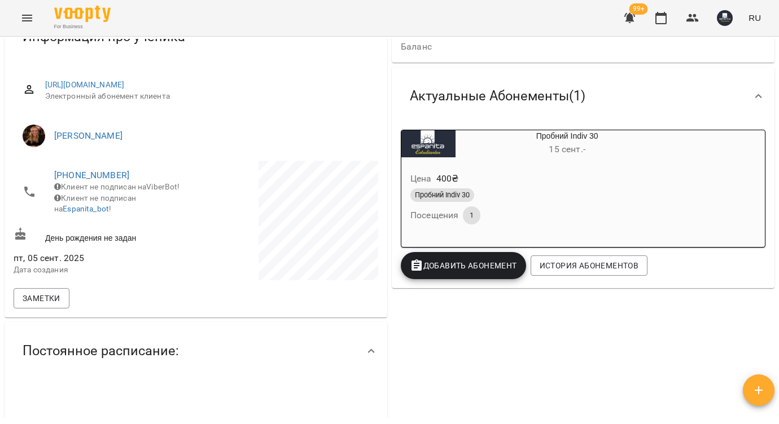
scroll to position [118, 0]
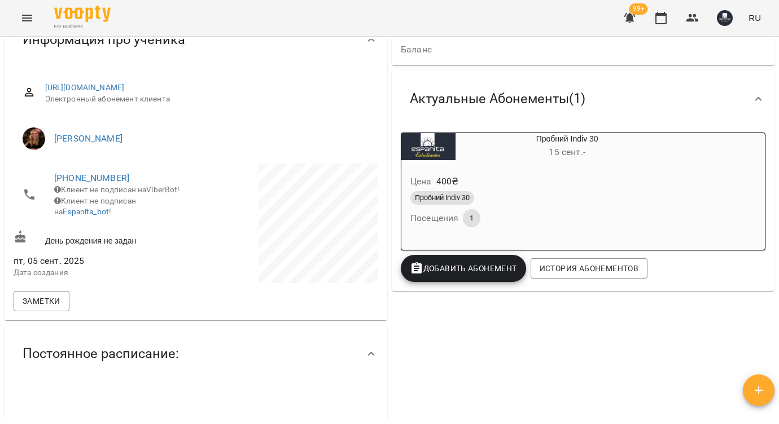
click at [575, 146] on h6 "15 сент. -" at bounding box center [566, 152] width 223 height 16
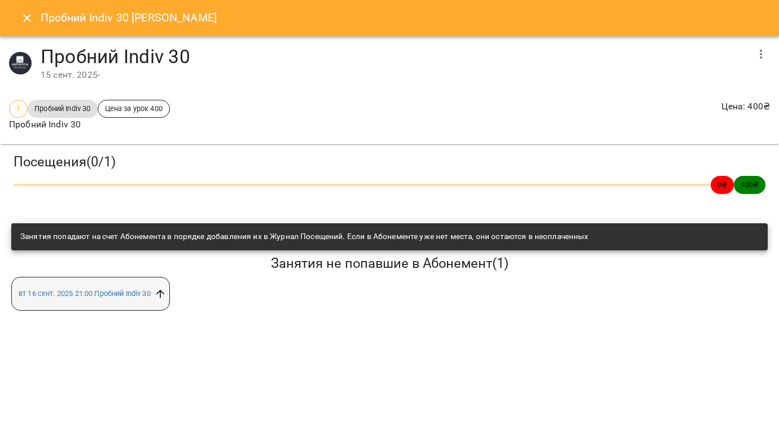
click at [165, 296] on icon at bounding box center [160, 294] width 12 height 12
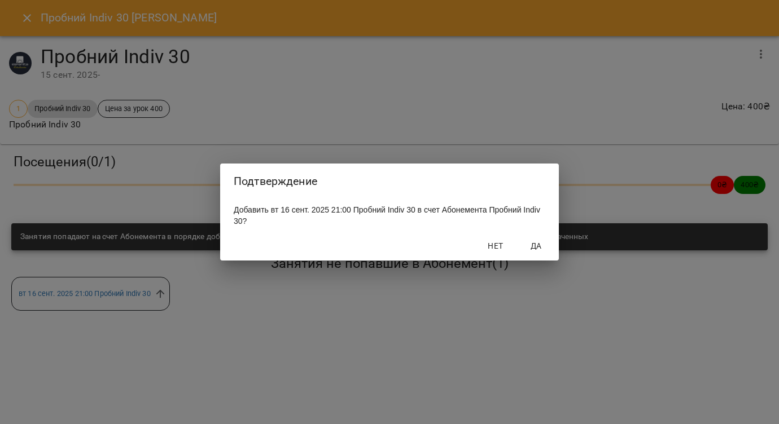
click at [538, 247] on span "Да" at bounding box center [536, 246] width 27 height 14
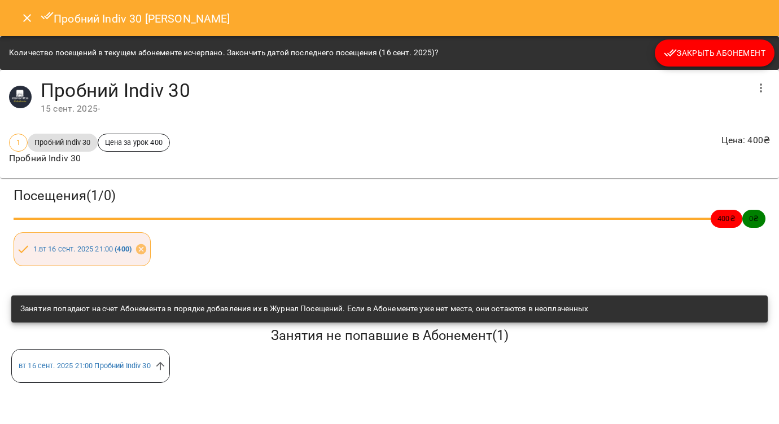
click at [27, 16] on icon "Close" at bounding box center [27, 18] width 14 height 14
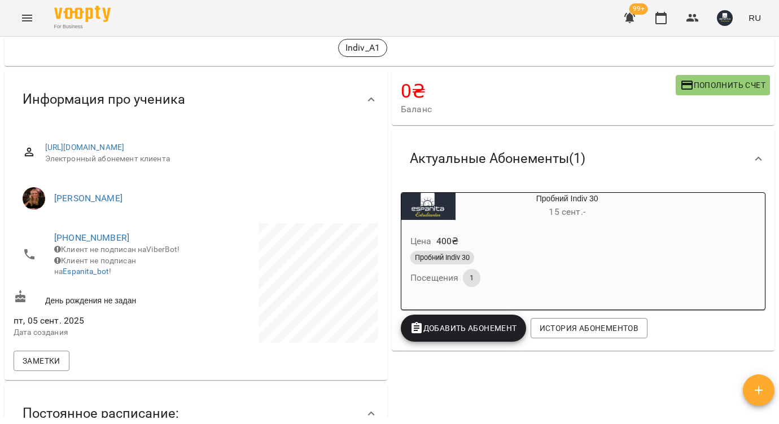
scroll to position [57, 0]
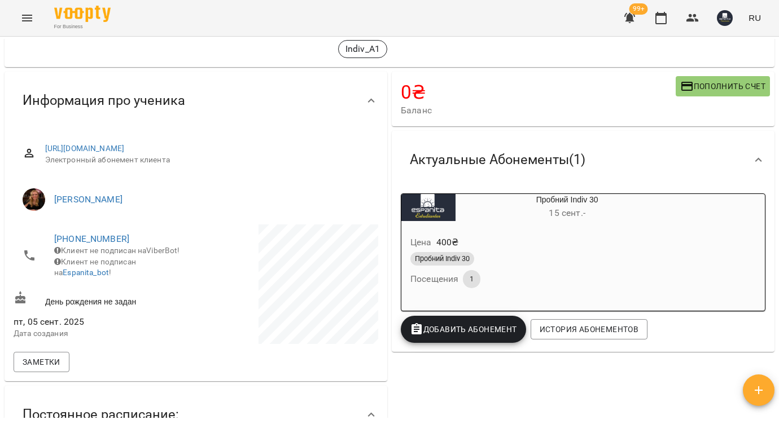
click at [566, 204] on div "Пробний Indiv 30 15 сент. -" at bounding box center [566, 207] width 223 height 27
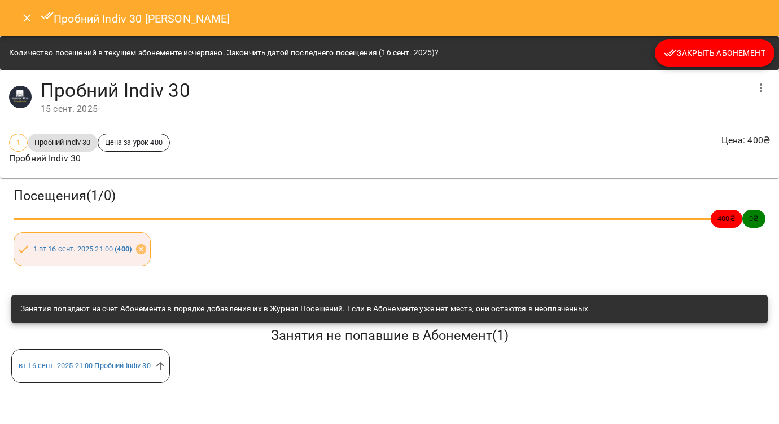
click at [282, 146] on div "1 Пробний Indiv 30 Цена за урок 400 Пробний Indiv 30 Цена : 400 ₴" at bounding box center [389, 149] width 765 height 36
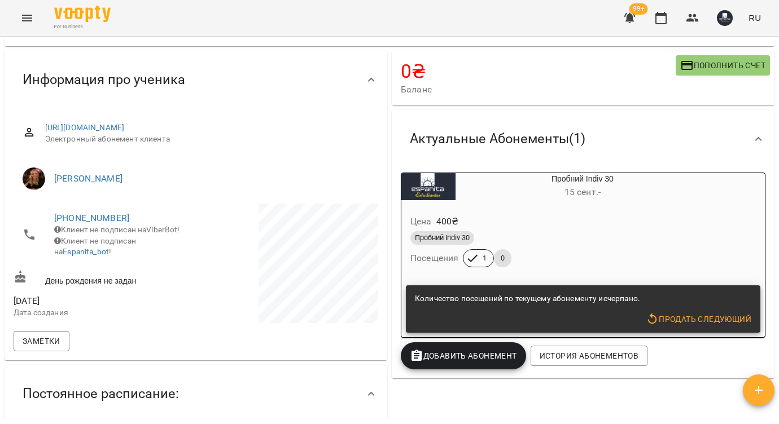
scroll to position [76, 0]
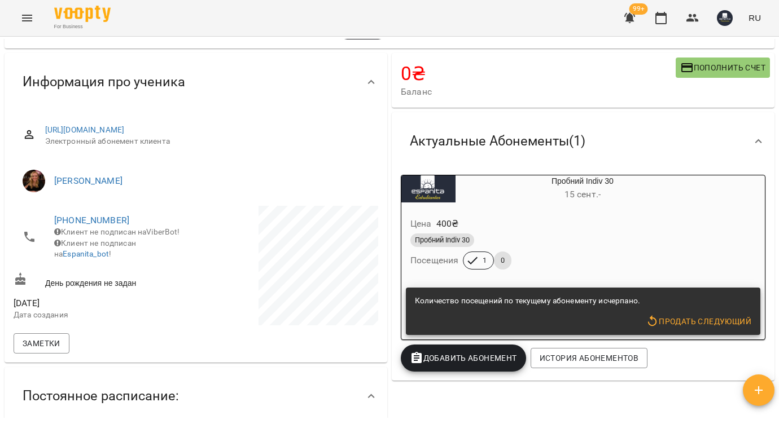
click at [600, 196] on span "[DATE] -" at bounding box center [582, 194] width 36 height 11
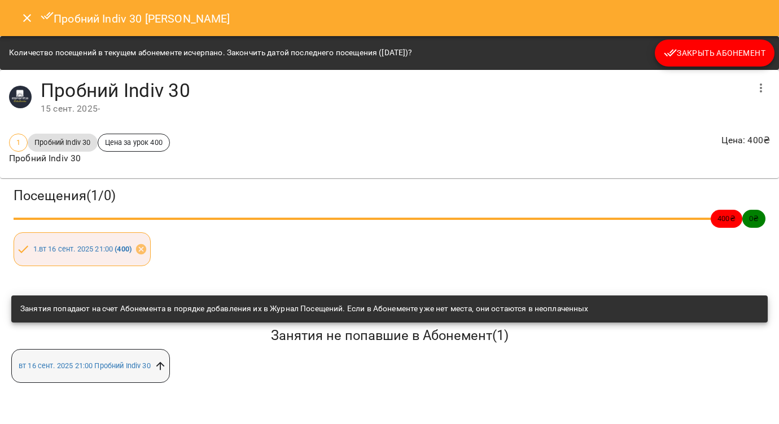
click at [161, 368] on icon at bounding box center [160, 366] width 12 height 12
click at [143, 250] on icon at bounding box center [141, 249] width 10 height 10
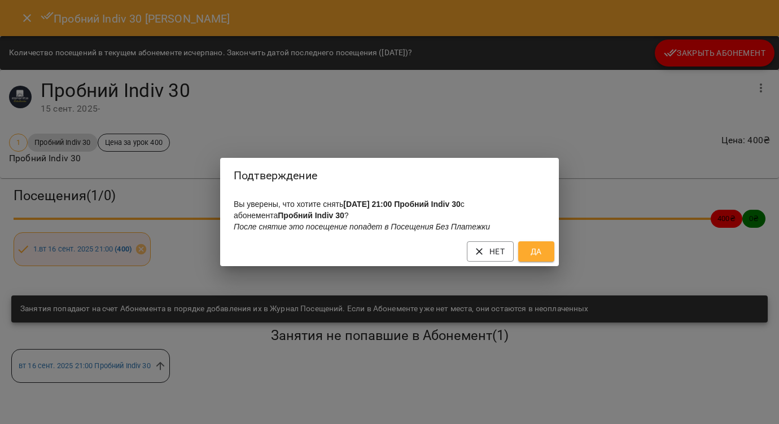
click at [538, 252] on span "Да" at bounding box center [536, 252] width 18 height 14
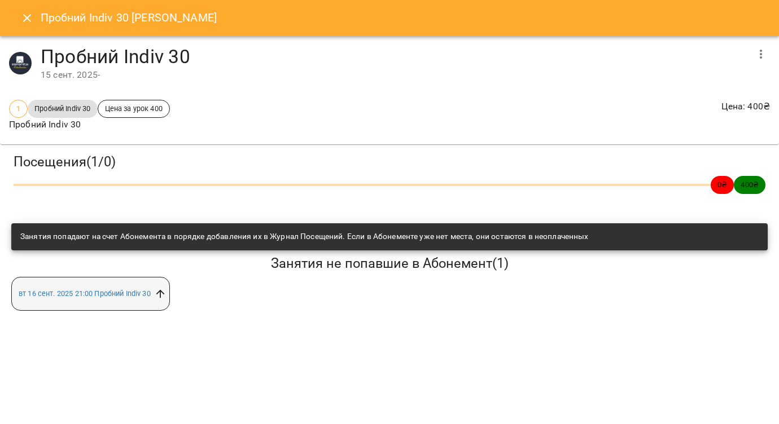
click at [161, 294] on icon at bounding box center [160, 294] width 12 height 12
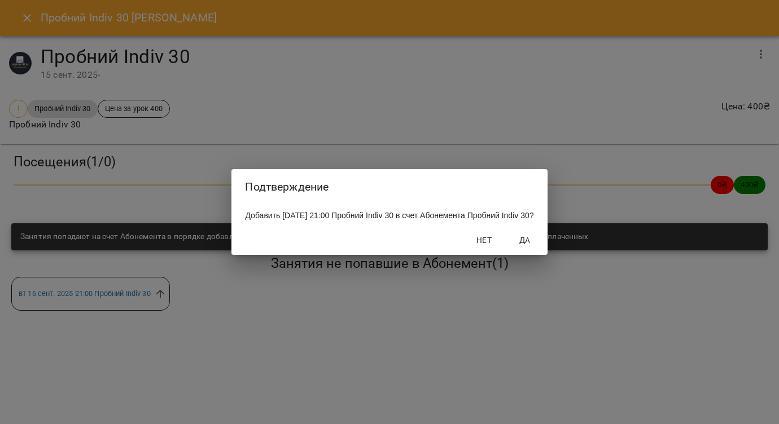
click at [536, 247] on span "Да" at bounding box center [524, 241] width 27 height 14
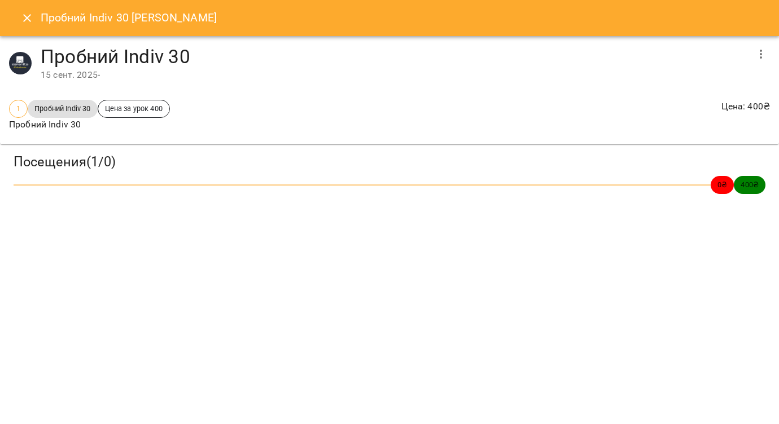
click at [25, 20] on icon "Close" at bounding box center [27, 18] width 8 height 8
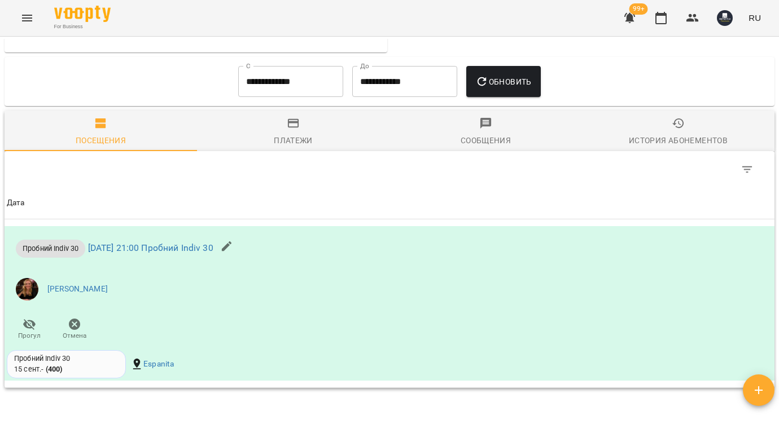
scroll to position [642, 0]
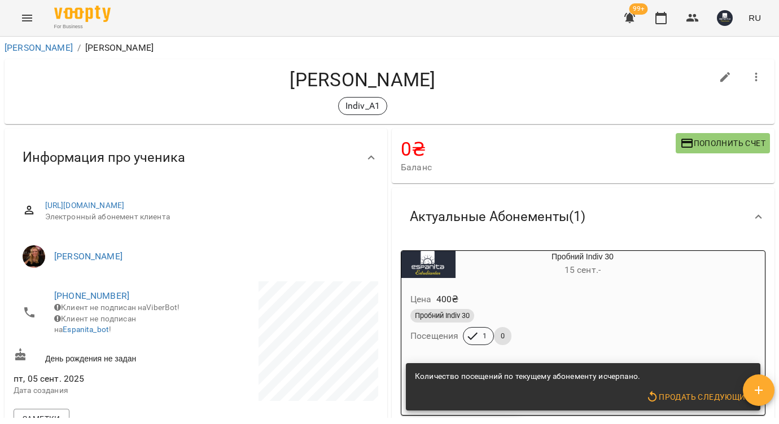
click at [630, 20] on icon "button" at bounding box center [629, 18] width 11 height 11
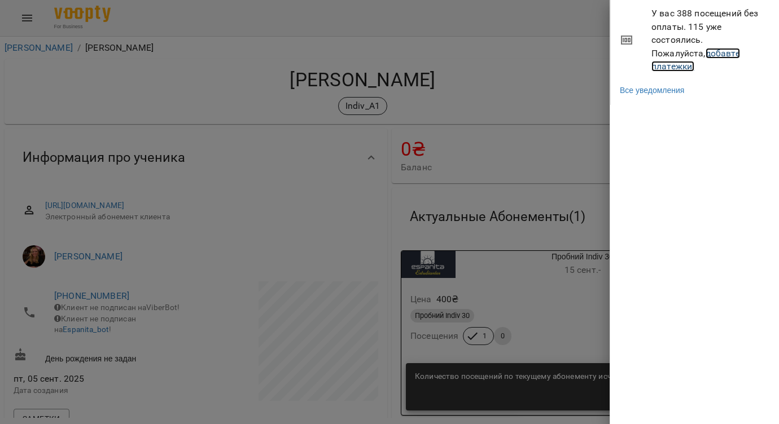
click at [681, 53] on link "добавте платежки!" at bounding box center [695, 60] width 89 height 24
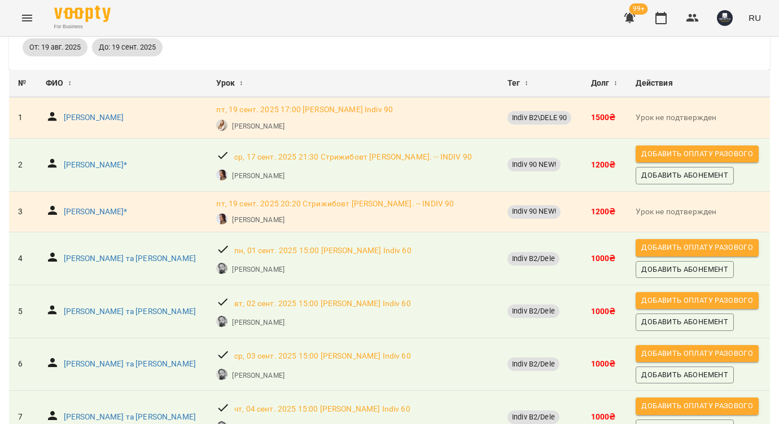
scroll to position [60, 0]
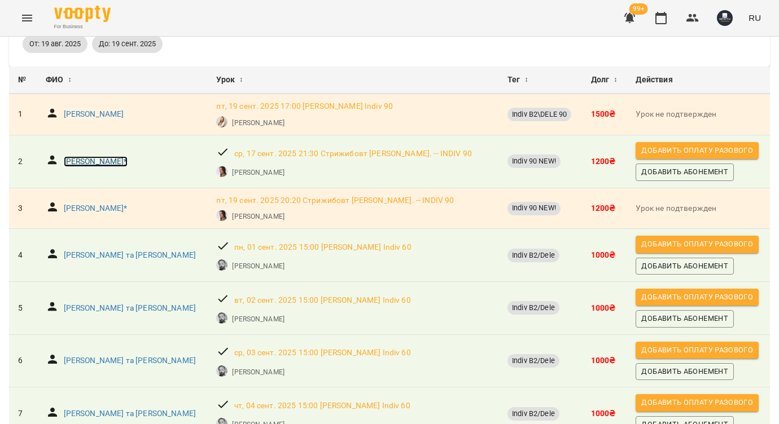
click at [82, 159] on p "Зарічна Наталія*" at bounding box center [96, 161] width 64 height 11
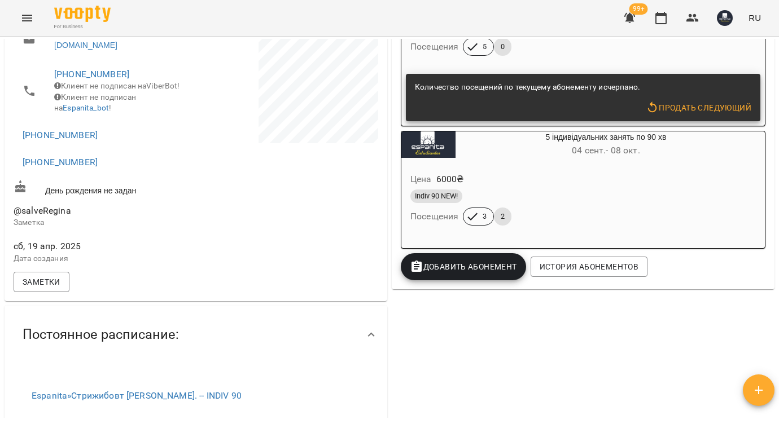
scroll to position [289, 0]
click at [618, 156] on span "04 сент. - 08 окт." at bounding box center [606, 151] width 68 height 11
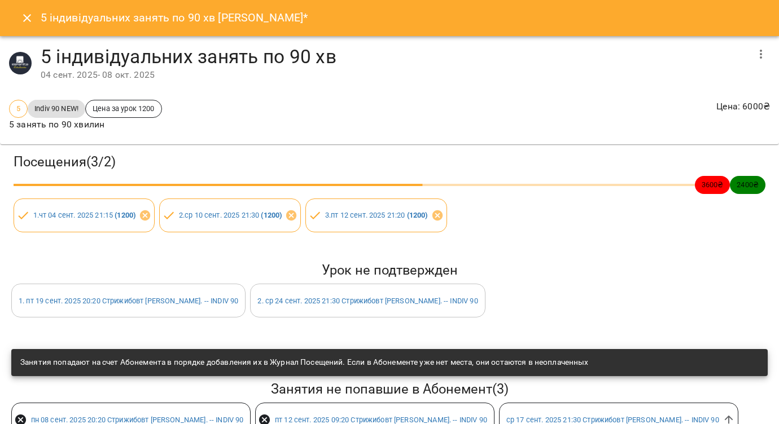
scroll to position [71, 0]
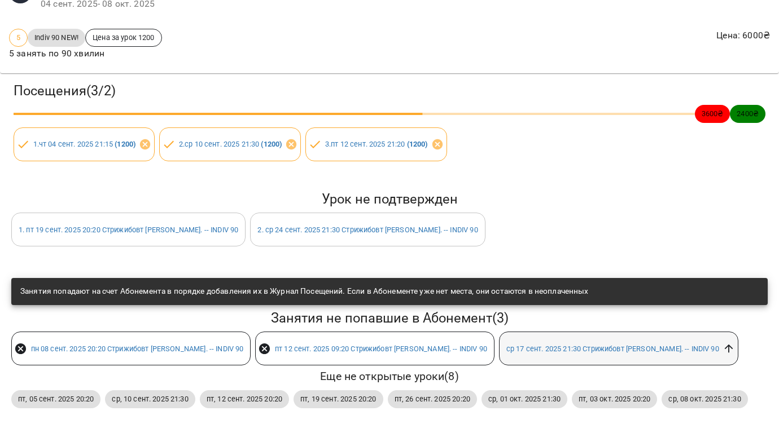
click at [722, 345] on icon at bounding box center [728, 349] width 12 height 12
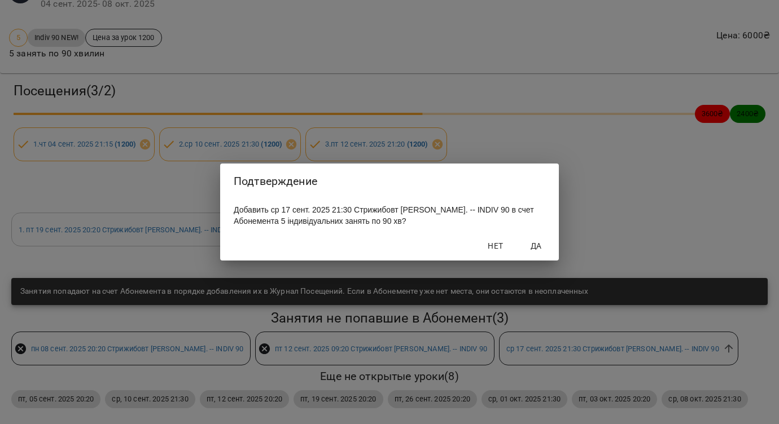
click at [546, 248] on span "Да" at bounding box center [536, 246] width 27 height 14
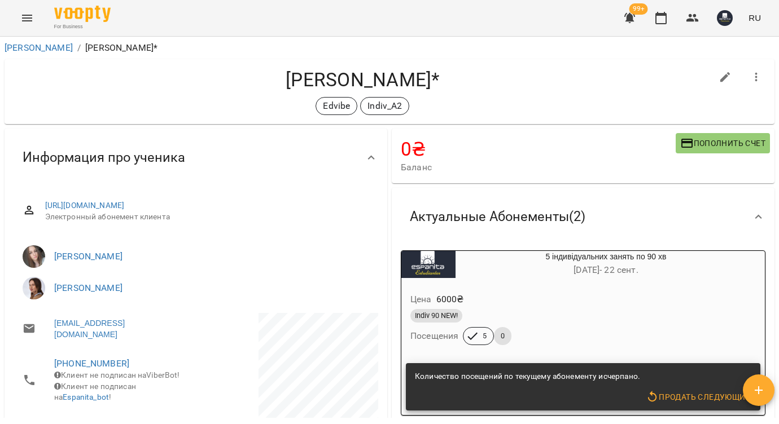
click at [629, 20] on icon "button" at bounding box center [629, 18] width 11 height 11
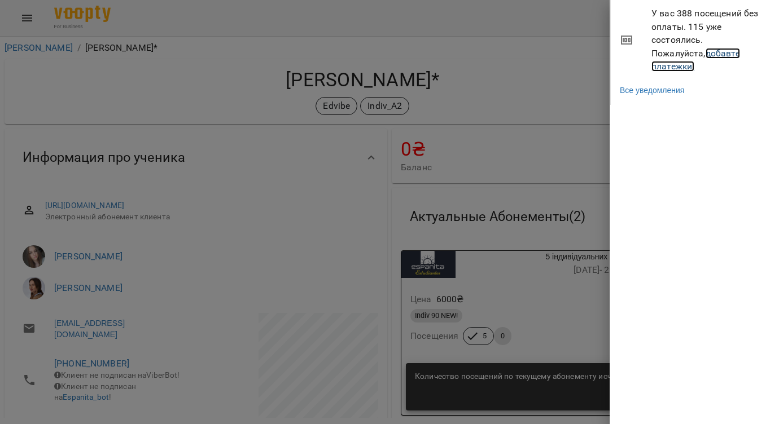
click at [716, 55] on link "добавте платежки!" at bounding box center [695, 60] width 89 height 24
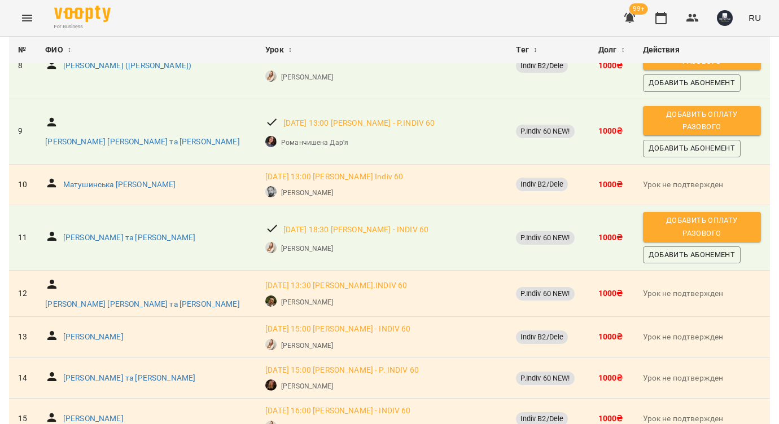
scroll to position [521, 0]
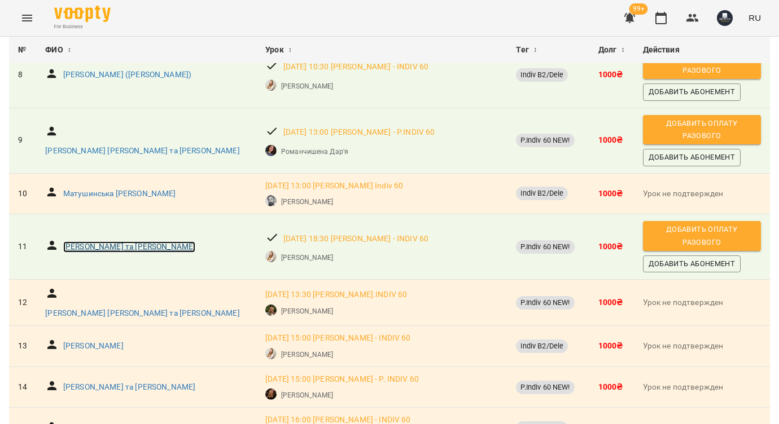
click at [152, 242] on p "[PERSON_NAME] та [PERSON_NAME]" at bounding box center [129, 247] width 132 height 11
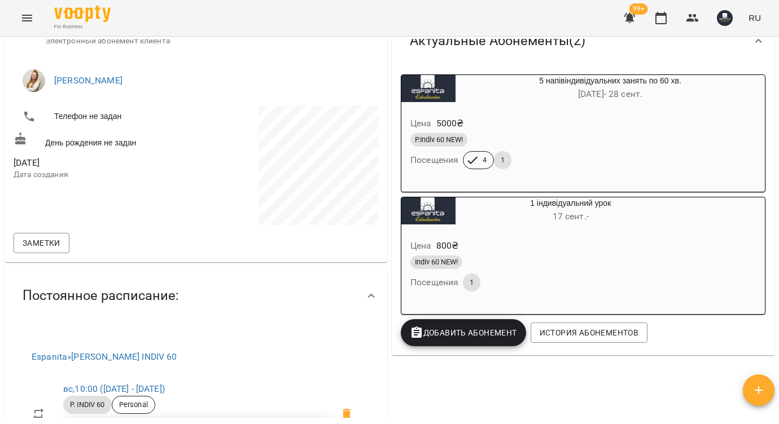
scroll to position [190, 0]
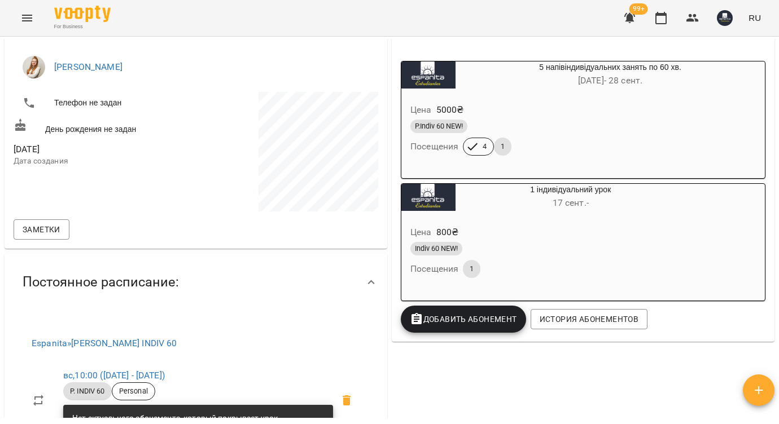
click at [628, 80] on span "12 авг. - 28 сент." at bounding box center [610, 80] width 64 height 11
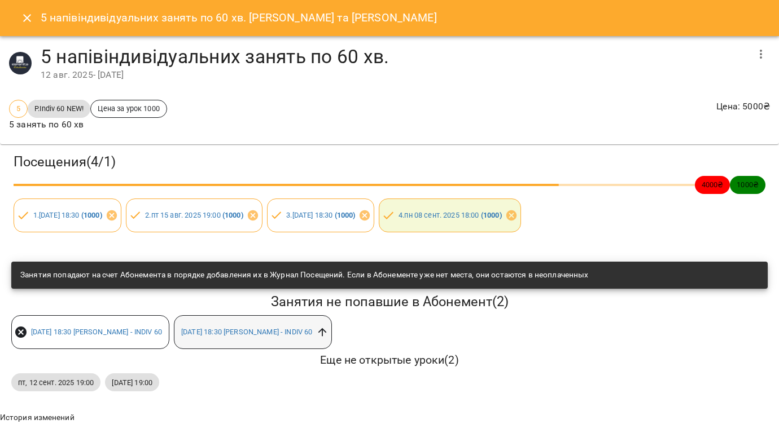
click at [328, 333] on icon at bounding box center [322, 332] width 12 height 12
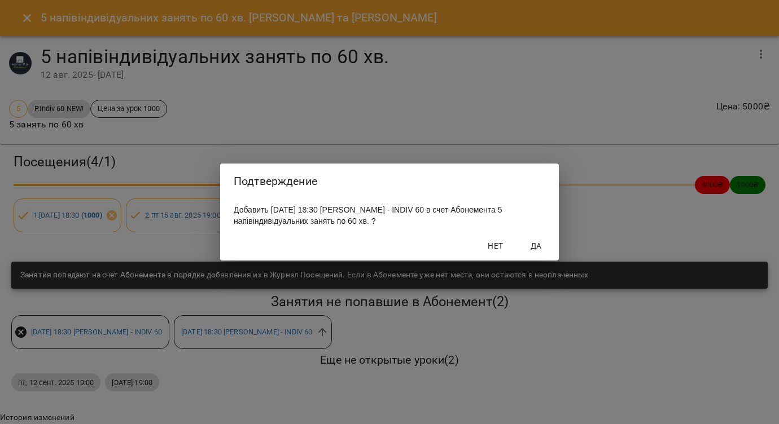
click at [541, 251] on span "Да" at bounding box center [536, 246] width 27 height 14
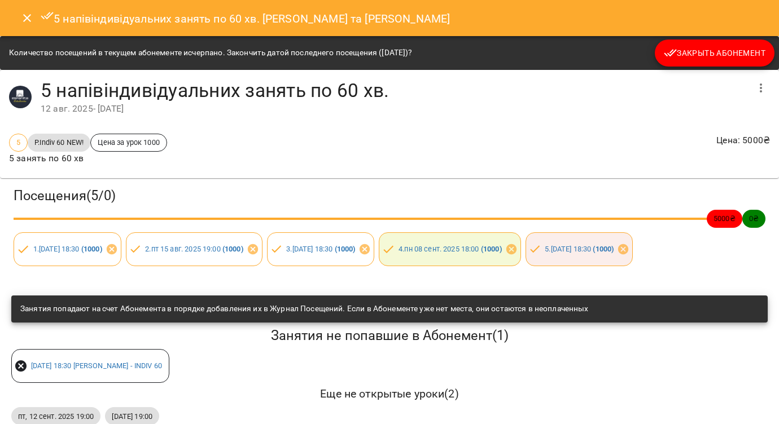
click at [24, 11] on button "Close" at bounding box center [27, 18] width 27 height 27
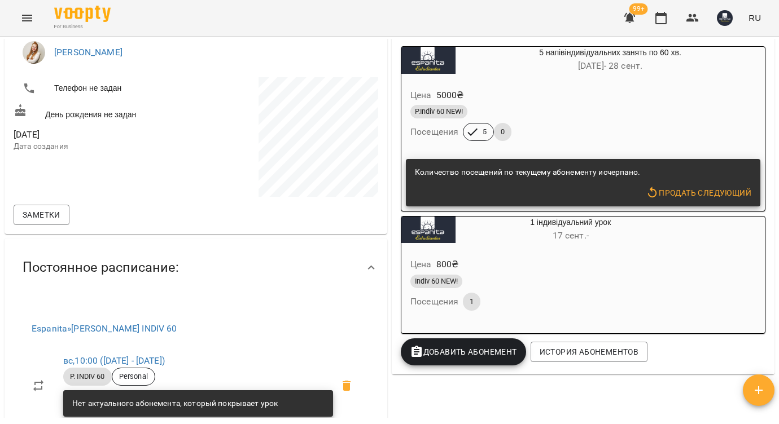
scroll to position [203, 0]
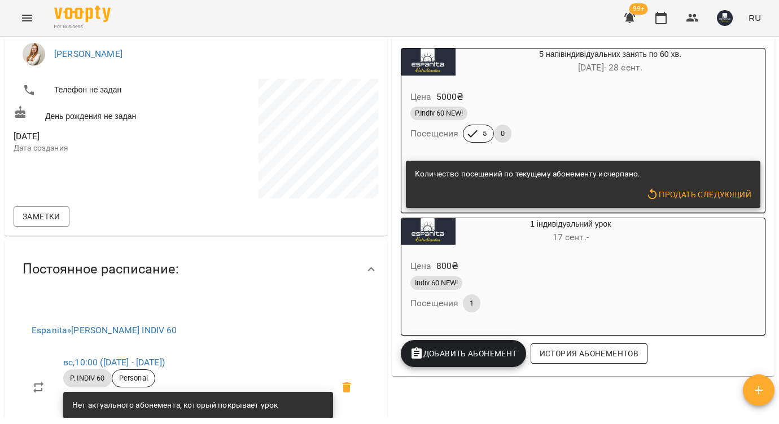
click at [589, 353] on span "История абонементов" at bounding box center [589, 354] width 99 height 14
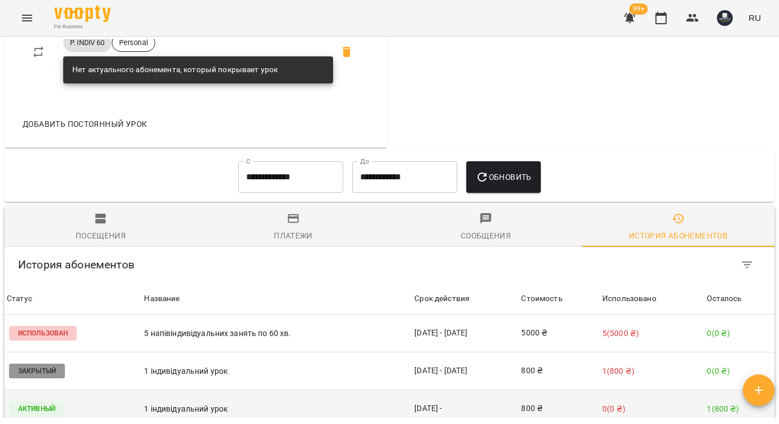
scroll to position [708, 0]
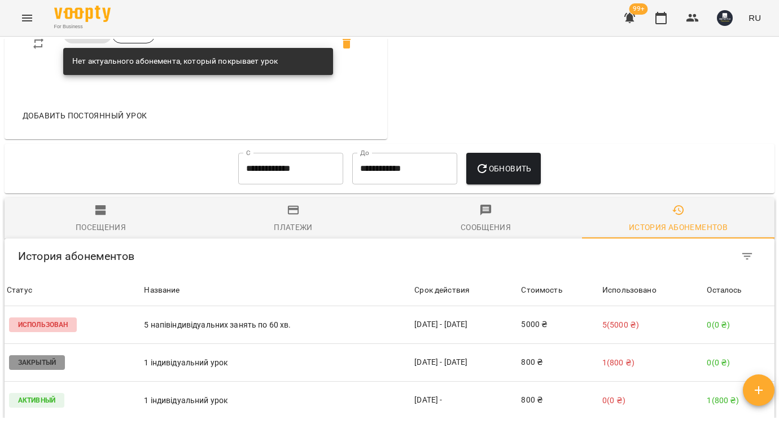
click at [312, 153] on input "**********" at bounding box center [290, 169] width 105 height 32
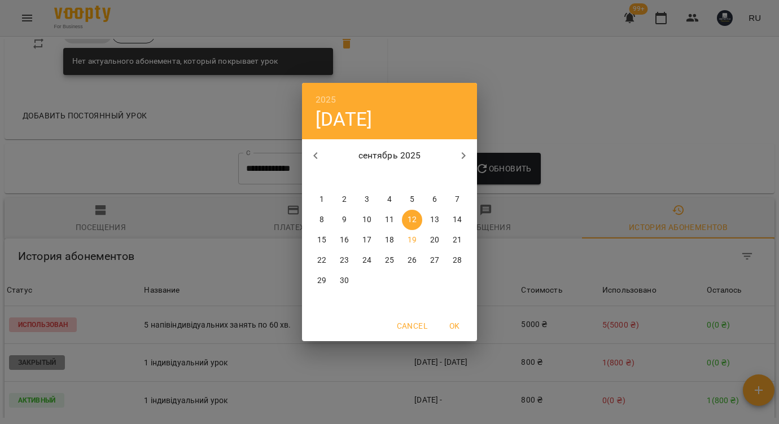
click at [321, 204] on p "1" at bounding box center [321, 199] width 5 height 11
type input "**********"
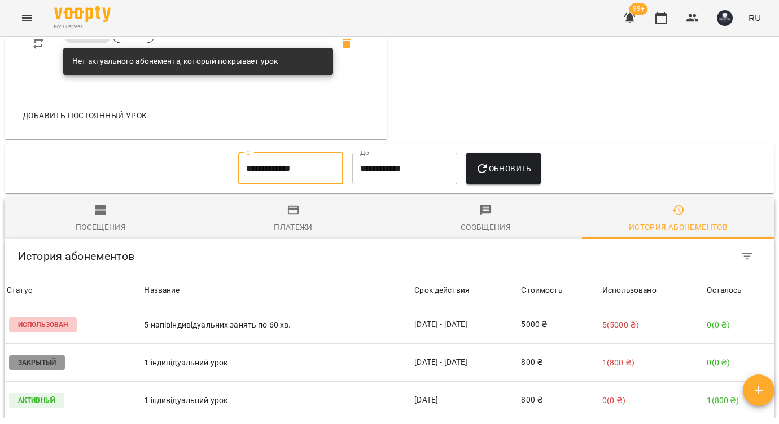
click at [540, 153] on button "Обновить" at bounding box center [503, 169] width 74 height 32
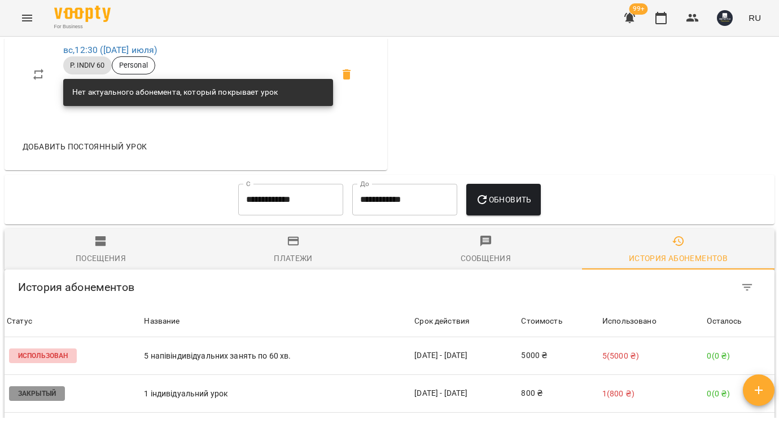
scroll to position [668, 0]
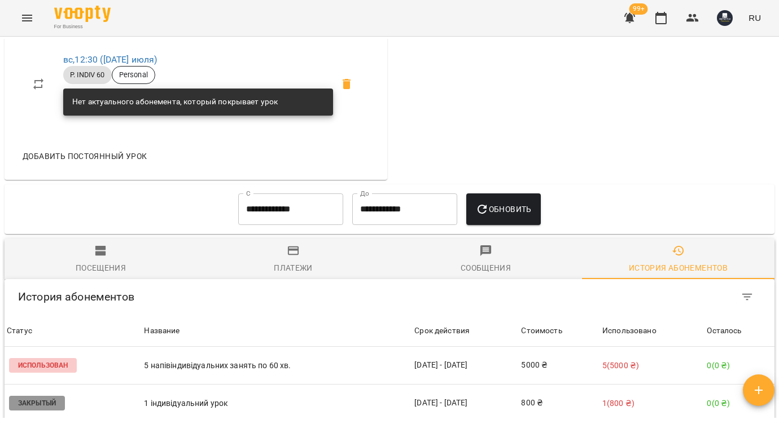
click at [91, 244] on span "Посещения" at bounding box center [100, 259] width 179 height 30
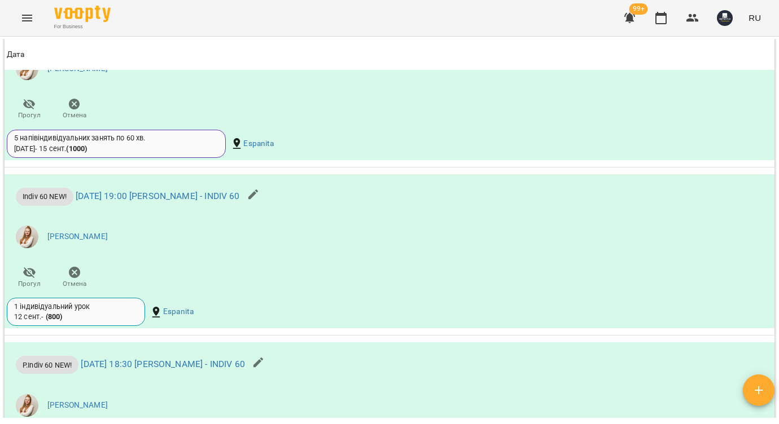
scroll to position [1018, 0]
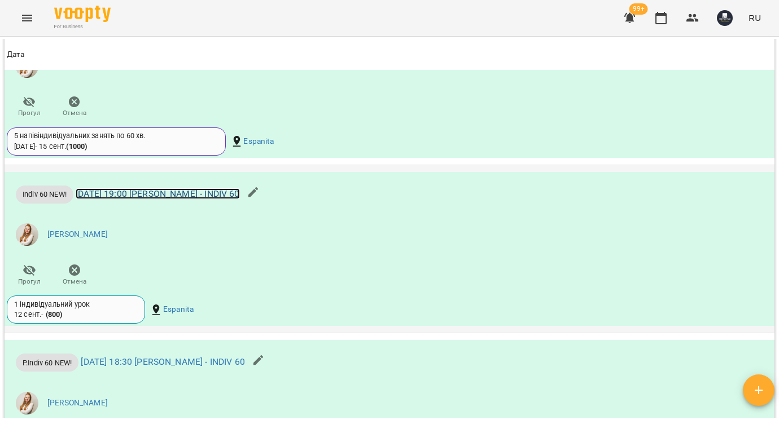
click at [223, 189] on link "пт 12 сент. 2025 19:00 Адамович В. - INDIV 60" at bounding box center [158, 194] width 164 height 11
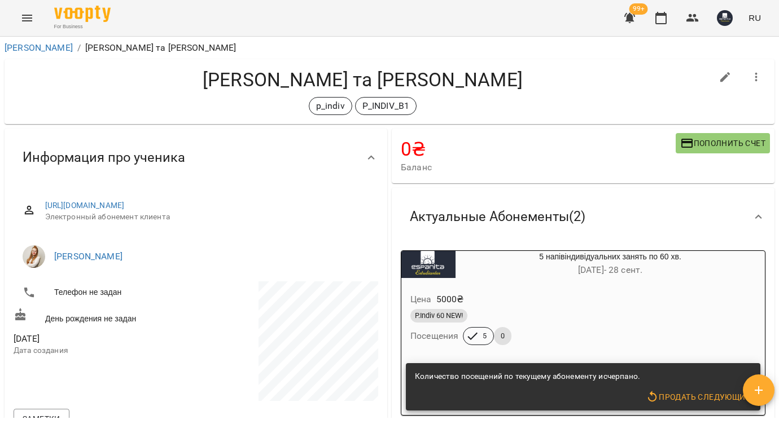
click at [168, 109] on div "p_indiv P_INDIV_B1" at bounding box center [363, 106] width 698 height 18
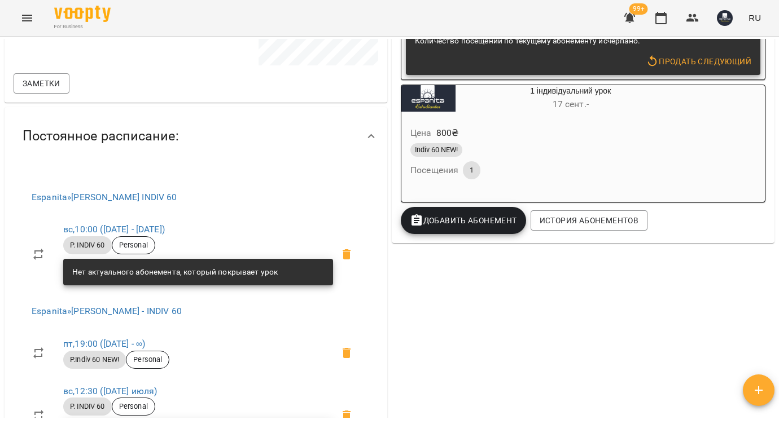
scroll to position [339, 0]
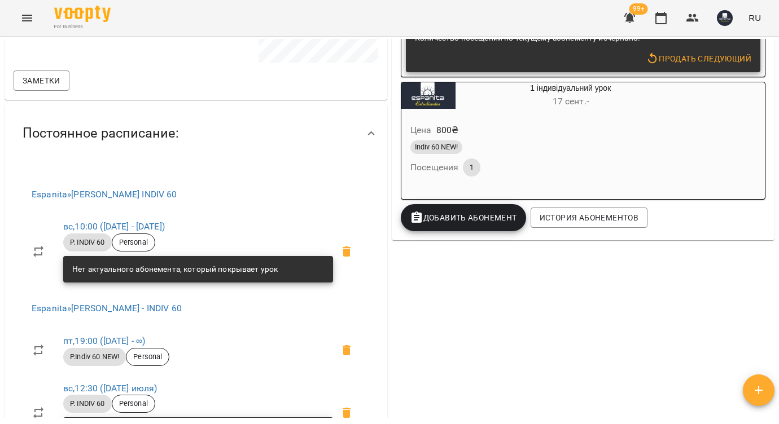
click at [588, 99] on span "17 сент. -" at bounding box center [571, 101] width 36 height 11
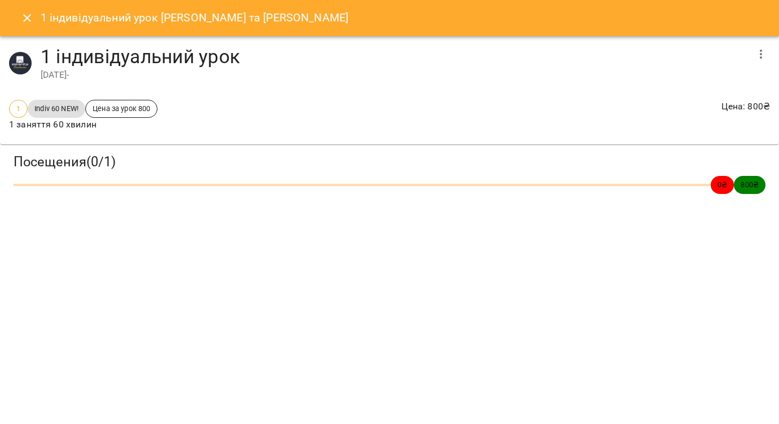
click at [29, 30] on button "Close" at bounding box center [27, 18] width 27 height 27
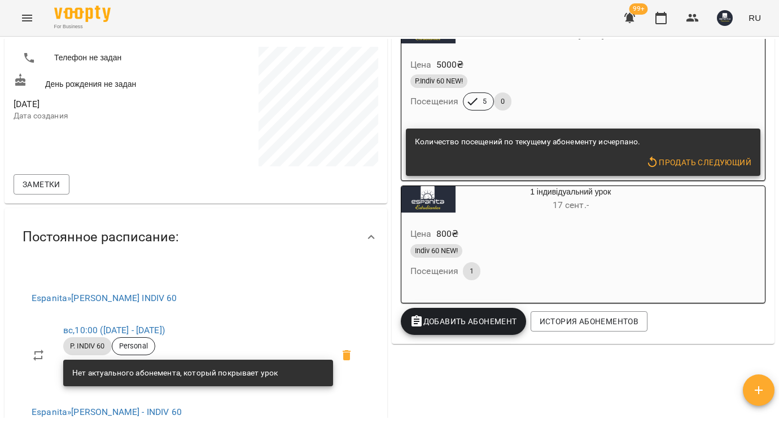
scroll to position [230, 0]
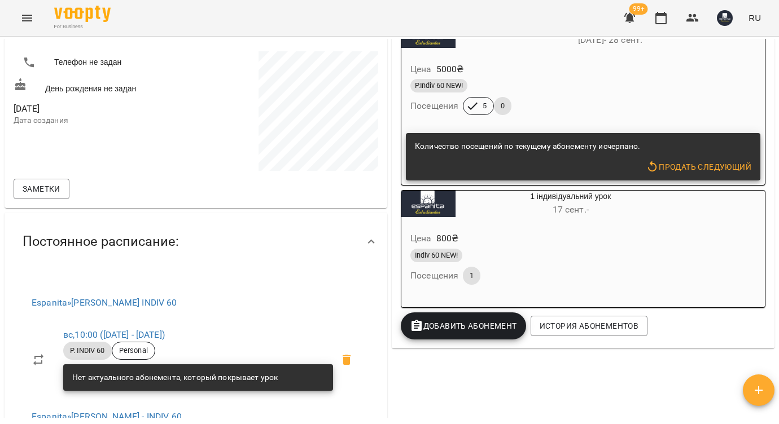
click at [605, 200] on div "1 індивідуальний урок 17 сент. -" at bounding box center [570, 204] width 230 height 27
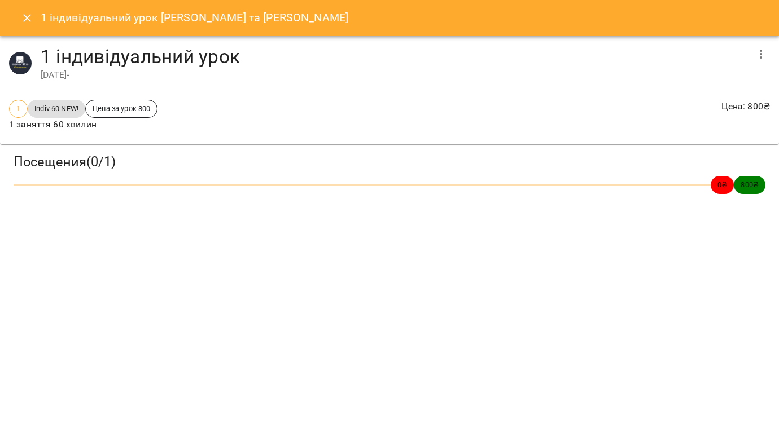
click at [761, 57] on icon "button" at bounding box center [761, 54] width 2 height 9
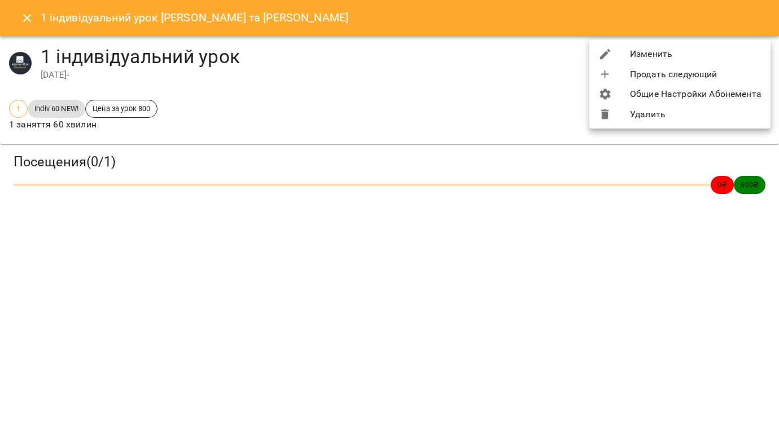
click at [639, 111] on li "Удалить" at bounding box center [679, 114] width 181 height 20
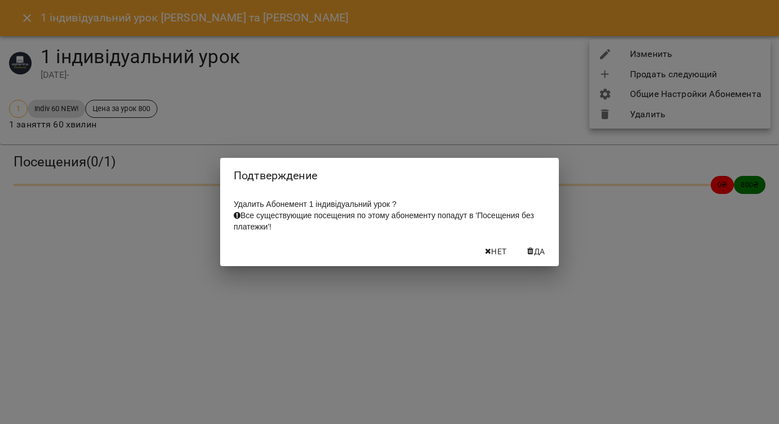
click at [527, 252] on icon "button" at bounding box center [530, 252] width 6 height 8
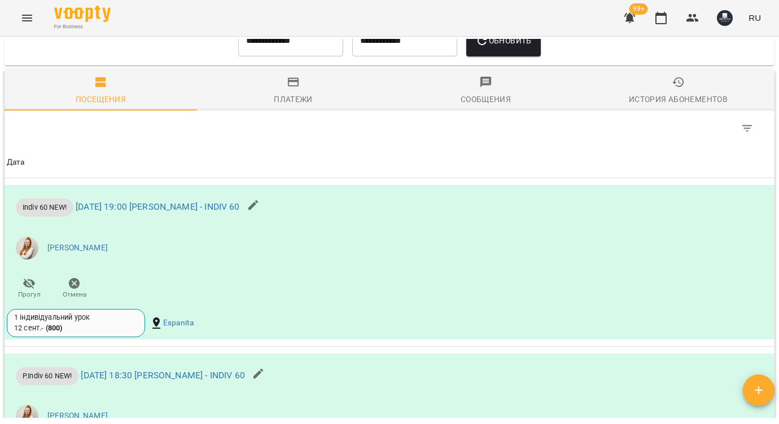
scroll to position [840, 0]
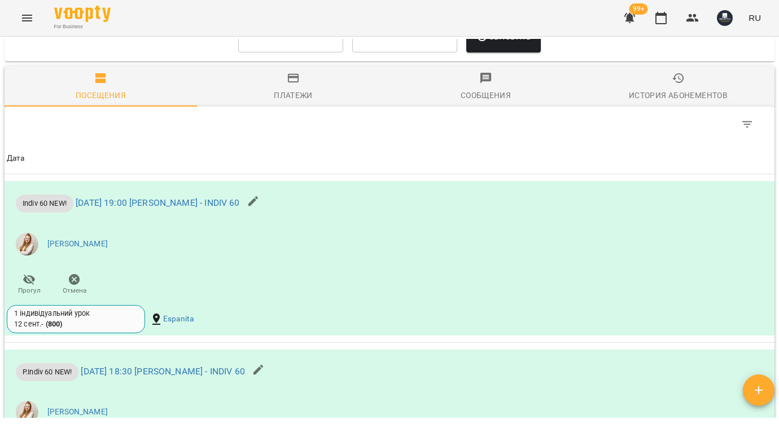
click at [284, 97] on span "Платежи" at bounding box center [293, 87] width 179 height 30
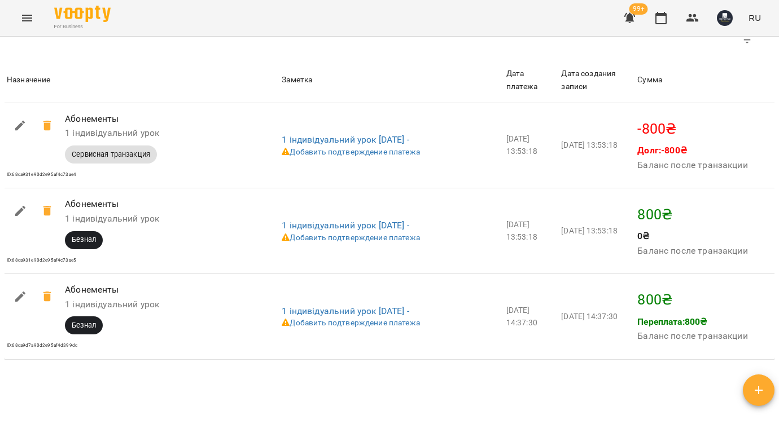
scroll to position [1048, 0]
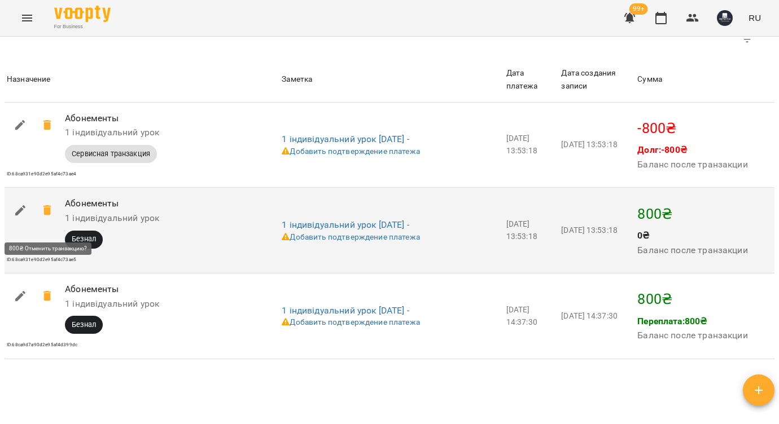
click at [42, 217] on icon at bounding box center [48, 211] width 14 height 14
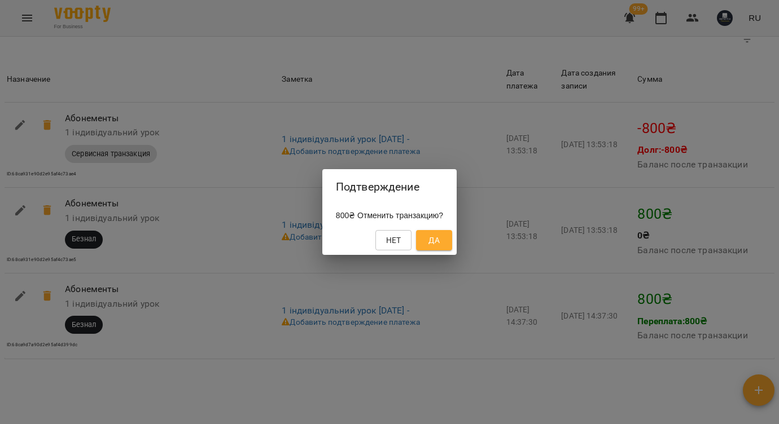
click at [434, 239] on span "Да" at bounding box center [434, 241] width 18 height 14
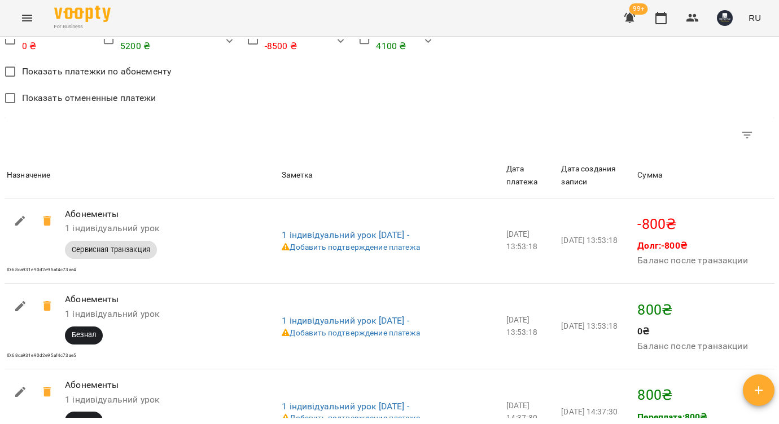
scroll to position [0, 0]
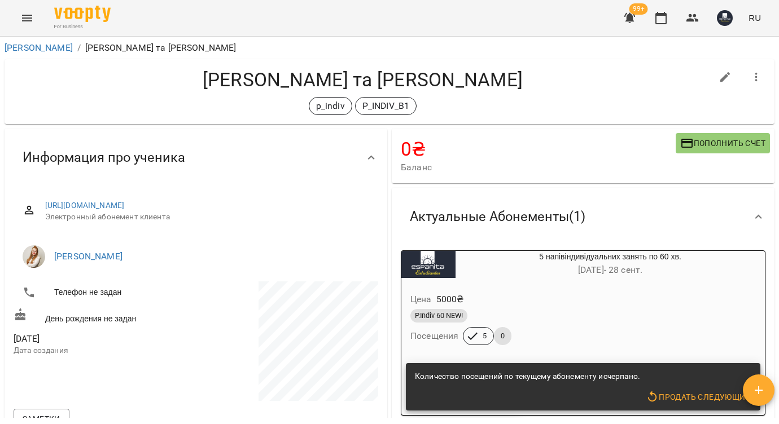
click at [631, 15] on icon "button" at bounding box center [629, 18] width 11 height 11
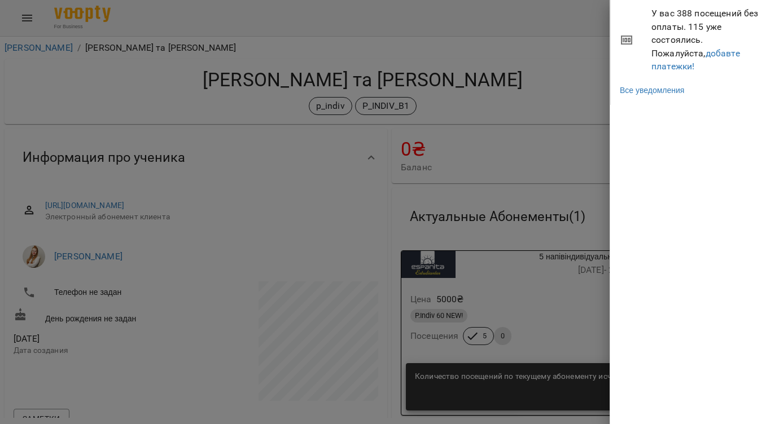
click at [526, 86] on div at bounding box center [389, 212] width 779 height 424
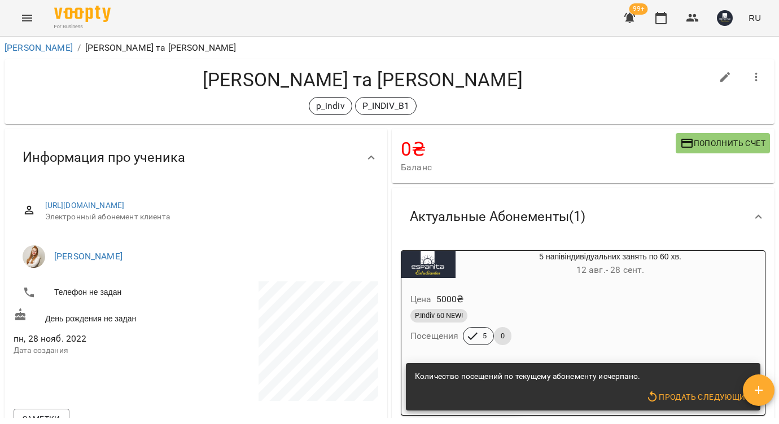
click at [630, 20] on icon "button" at bounding box center [629, 18] width 11 height 11
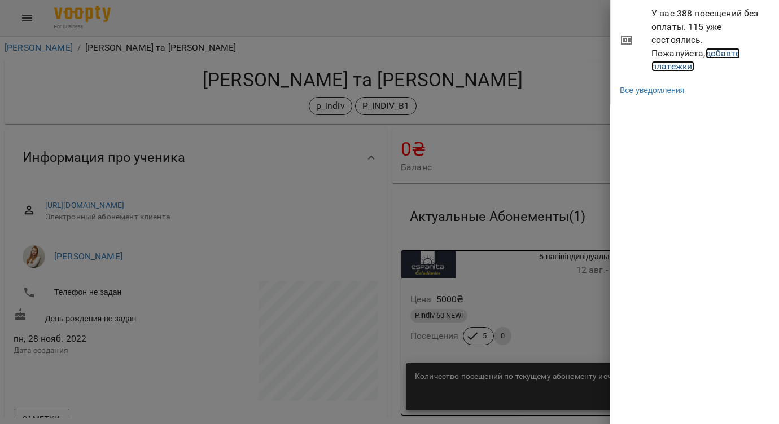
click at [669, 55] on link "добавте платежки!" at bounding box center [695, 60] width 89 height 24
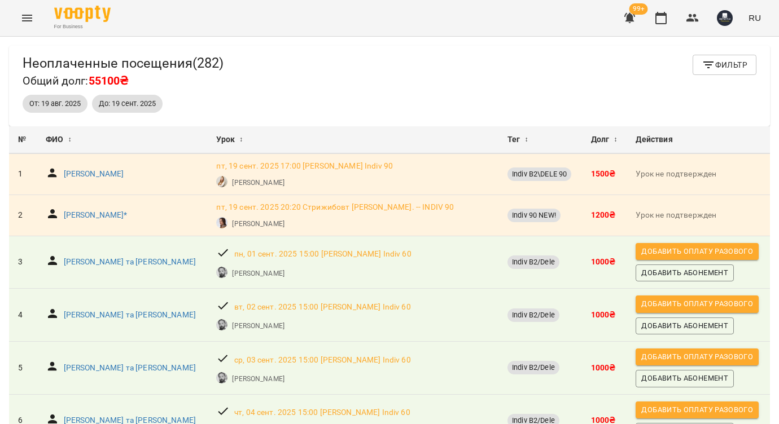
click at [731, 65] on span "Фильтр" at bounding box center [725, 65] width 46 height 14
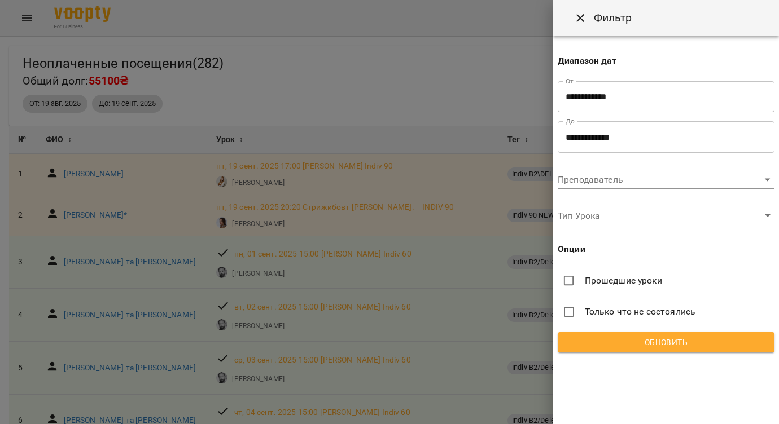
click at [583, 89] on input "**********" at bounding box center [666, 97] width 217 height 32
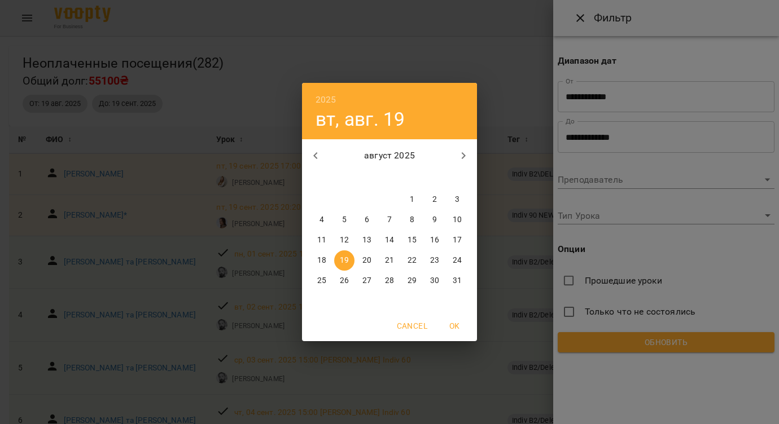
click at [437, 238] on p "16" at bounding box center [434, 240] width 9 height 11
type input "**********"
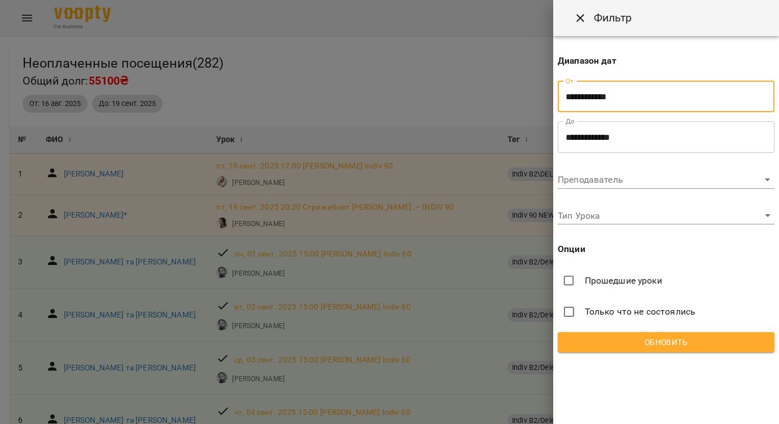
click at [622, 339] on span "Обновить" at bounding box center [666, 343] width 199 height 14
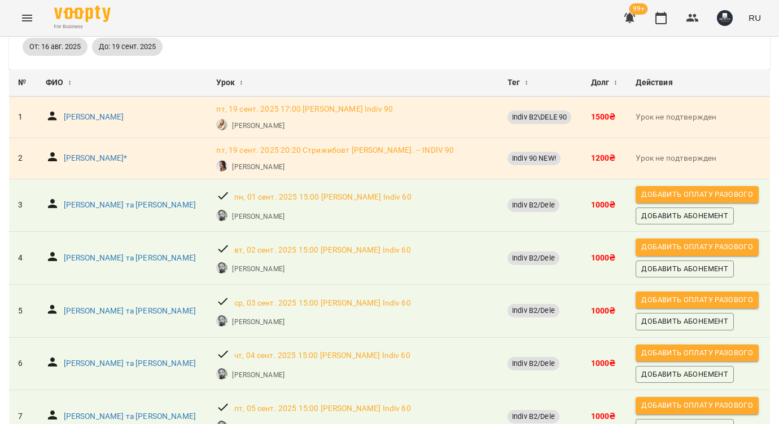
scroll to position [88, 0]
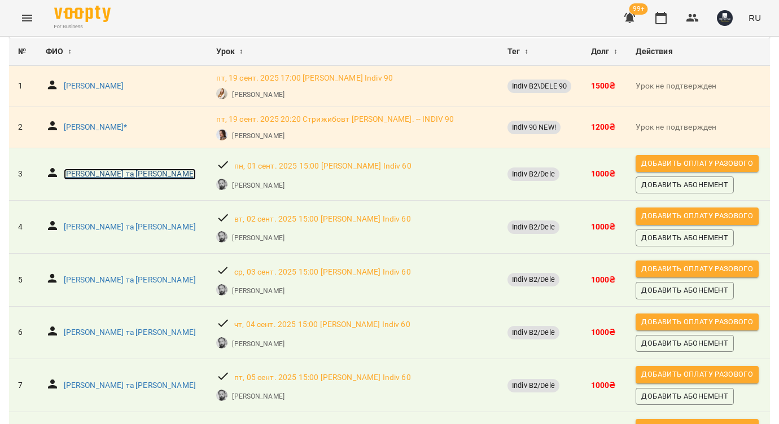
click at [115, 171] on p "Ралко Костянтин та Ірина" at bounding box center [130, 174] width 132 height 11
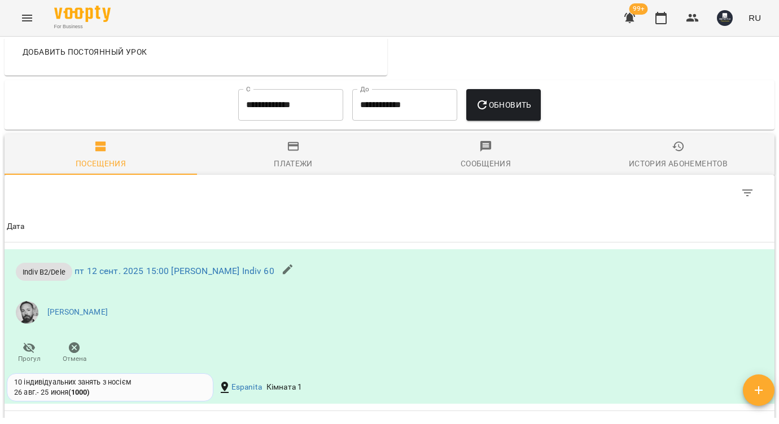
scroll to position [966, 0]
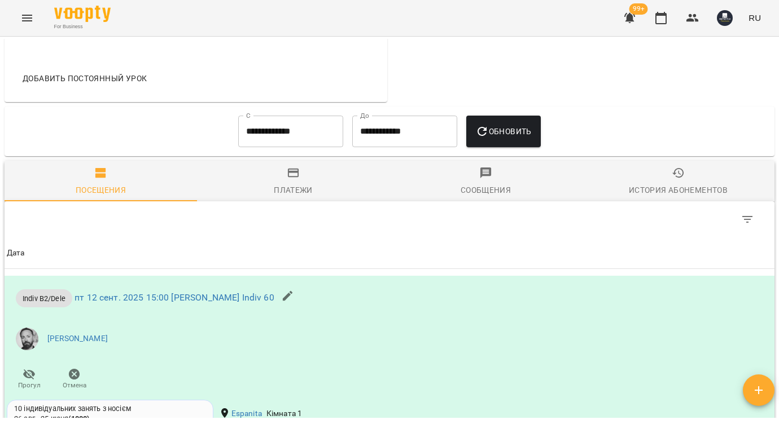
click at [302, 144] on input "**********" at bounding box center [290, 132] width 105 height 32
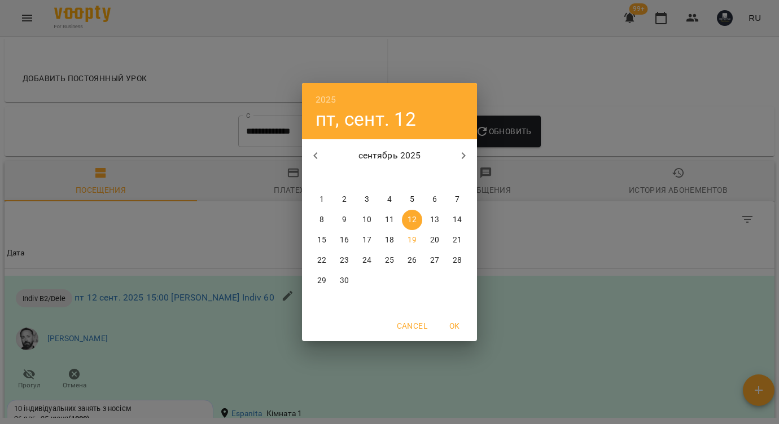
click at [325, 201] on span "1" at bounding box center [322, 199] width 20 height 11
type input "**********"
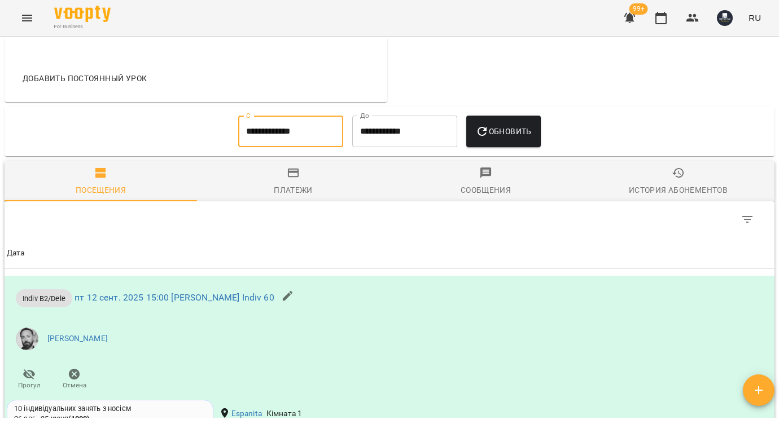
click at [518, 138] on span "Обновить" at bounding box center [503, 132] width 56 height 14
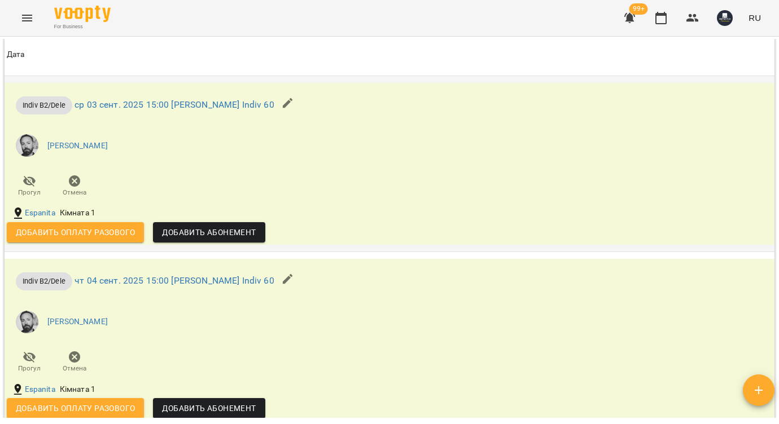
scroll to position [1853, 0]
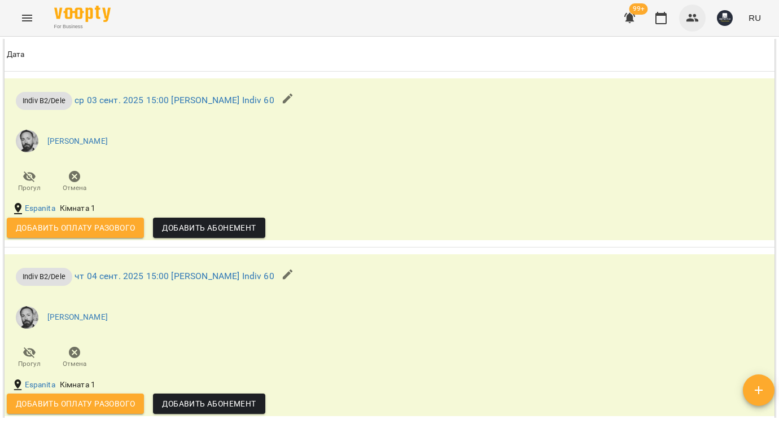
click at [689, 19] on icon "button" at bounding box center [693, 18] width 14 height 14
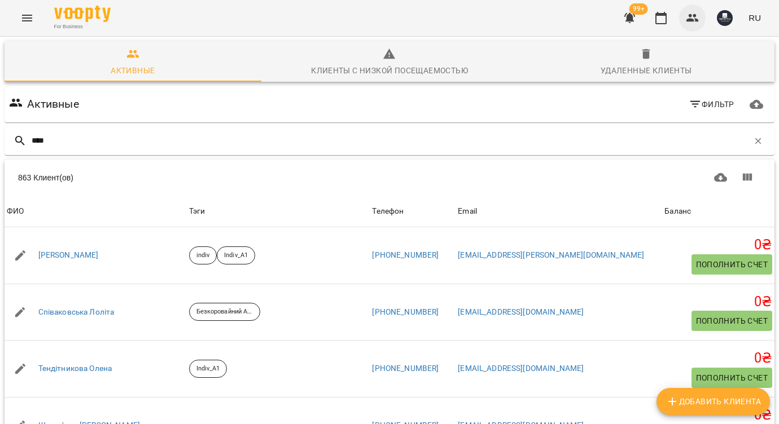
type input "*****"
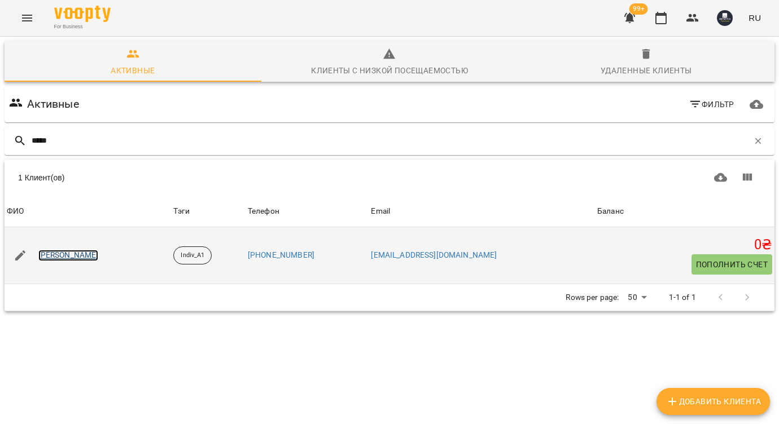
click at [95, 258] on link "Севастьянов Юрій" at bounding box center [68, 255] width 60 height 11
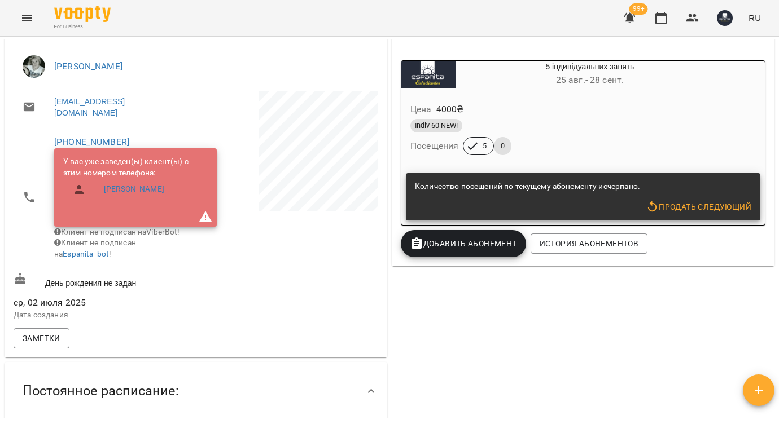
scroll to position [217, 0]
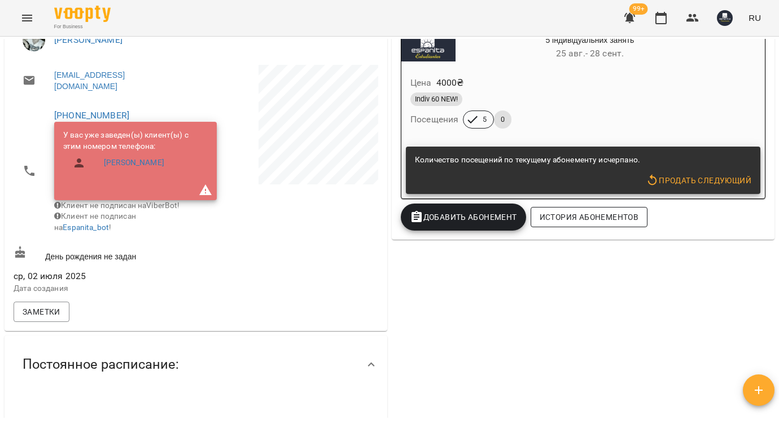
click at [582, 226] on button "История абонементов" at bounding box center [589, 217] width 117 height 20
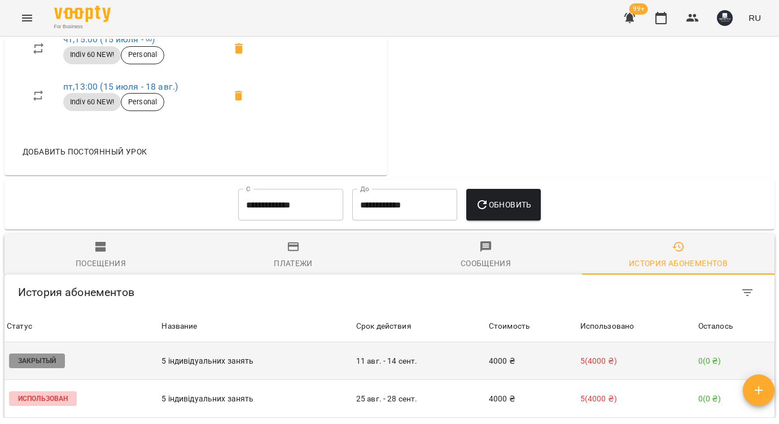
scroll to position [674, 0]
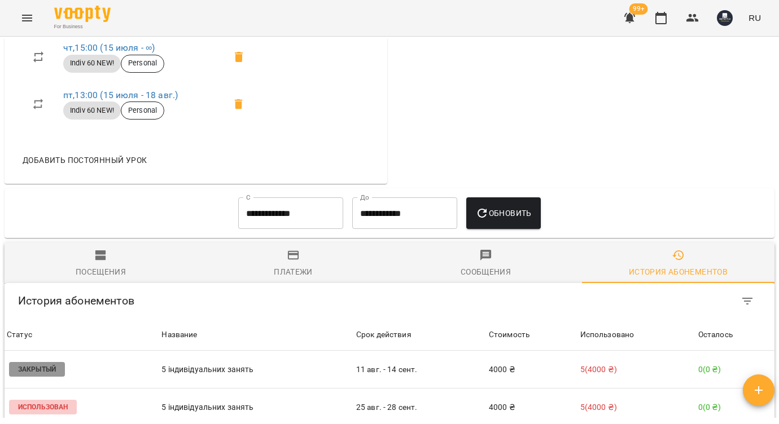
click at [297, 265] on div "Платежи" at bounding box center [293, 272] width 39 height 14
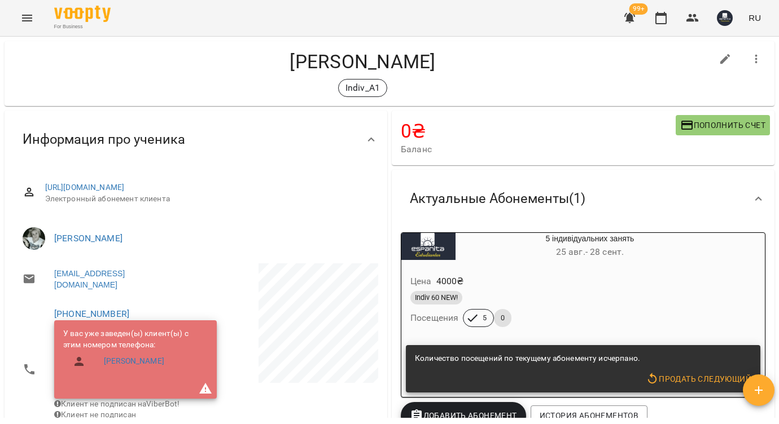
scroll to position [0, 0]
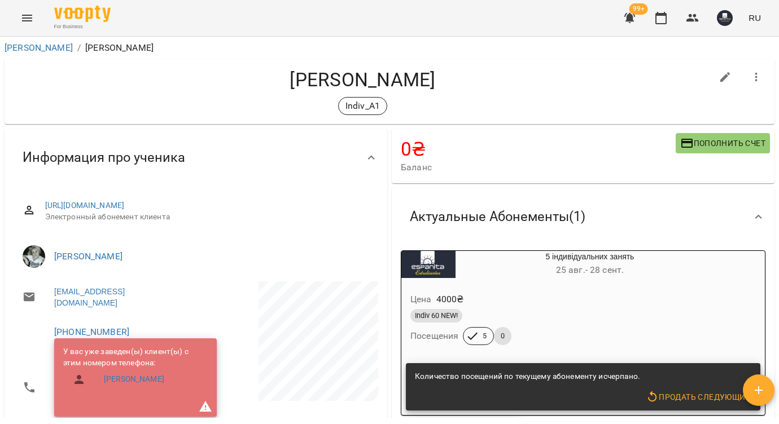
click at [24, 24] on icon "Menu" at bounding box center [27, 18] width 14 height 14
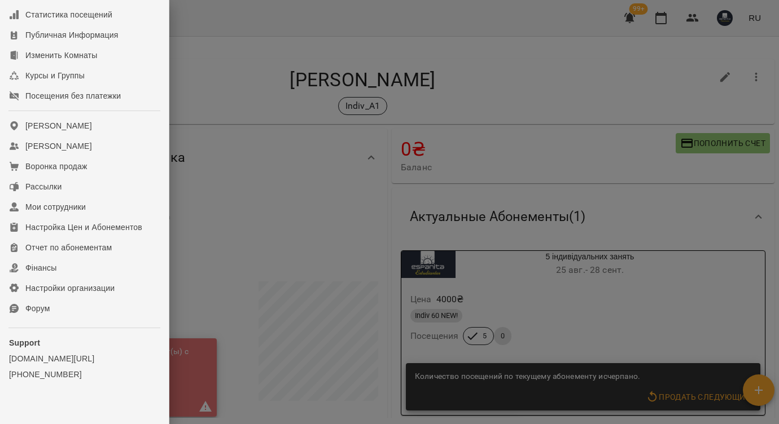
scroll to position [117, 0]
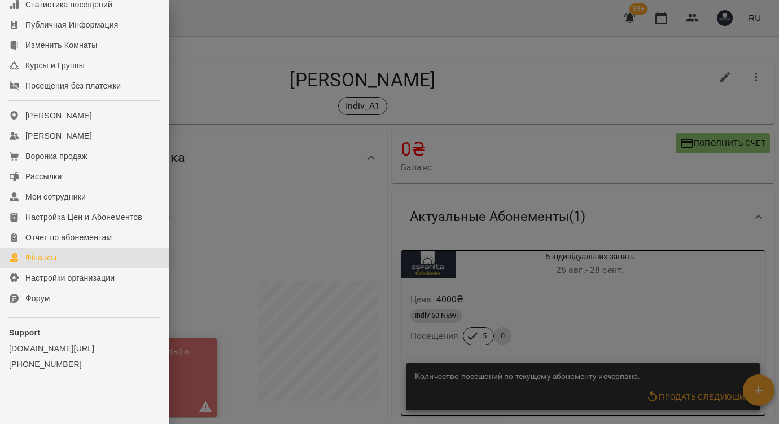
click at [95, 268] on link "Фінансы" at bounding box center [84, 258] width 169 height 20
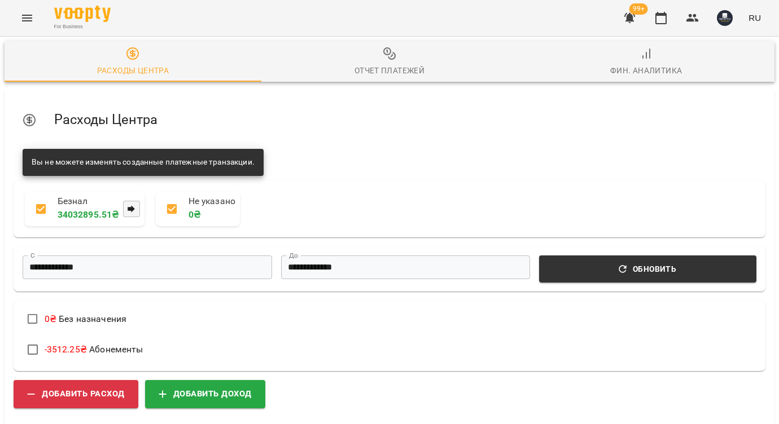
click at [375, 72] on div "Отчет Платежей" at bounding box center [389, 71] width 71 height 14
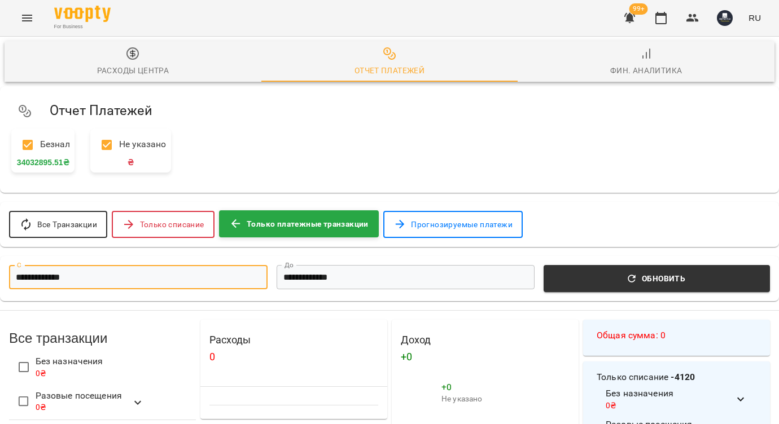
click at [215, 284] on input "**********" at bounding box center [138, 277] width 258 height 24
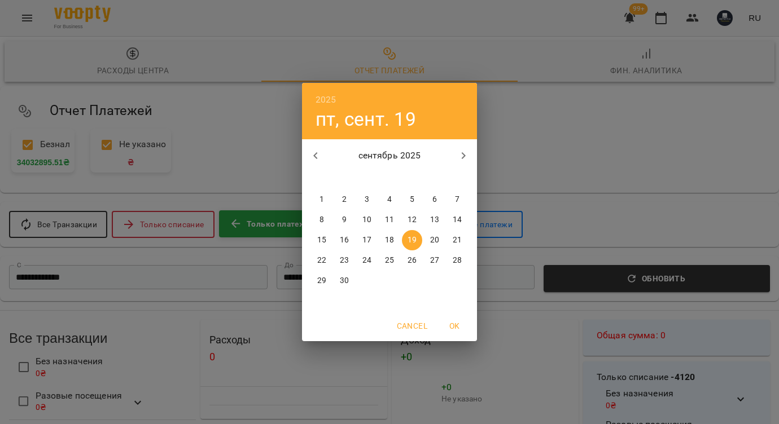
click at [364, 241] on p "17" at bounding box center [366, 240] width 9 height 11
type input "**********"
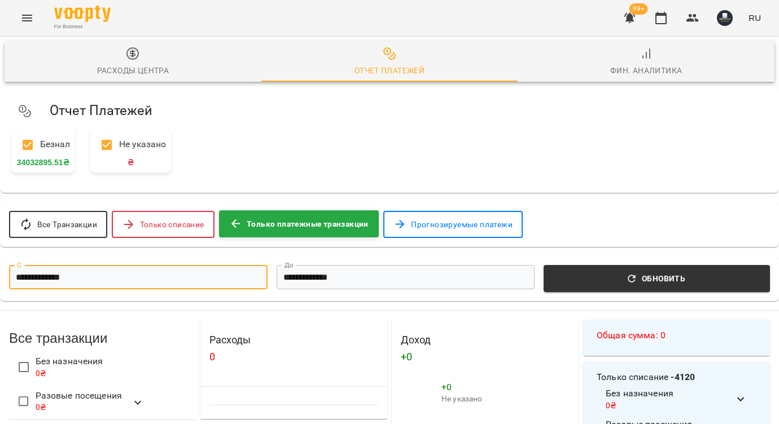
click at [352, 284] on input "**********" at bounding box center [406, 277] width 258 height 24
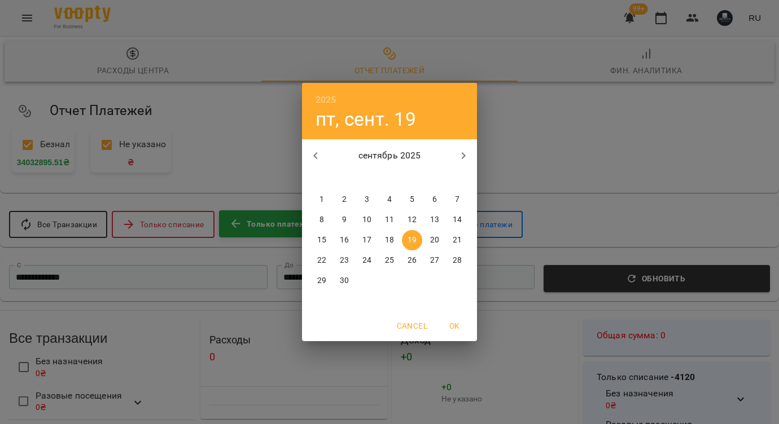
click at [370, 237] on p "17" at bounding box center [366, 240] width 9 height 11
type input "**********"
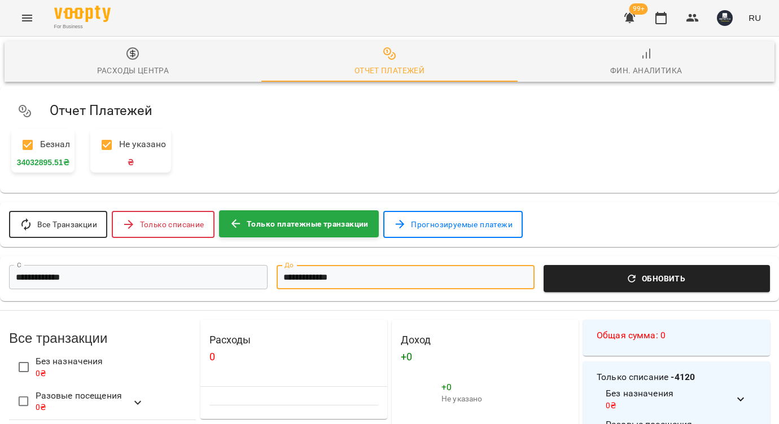
click at [621, 284] on span "Обновить" at bounding box center [656, 279] width 213 height 14
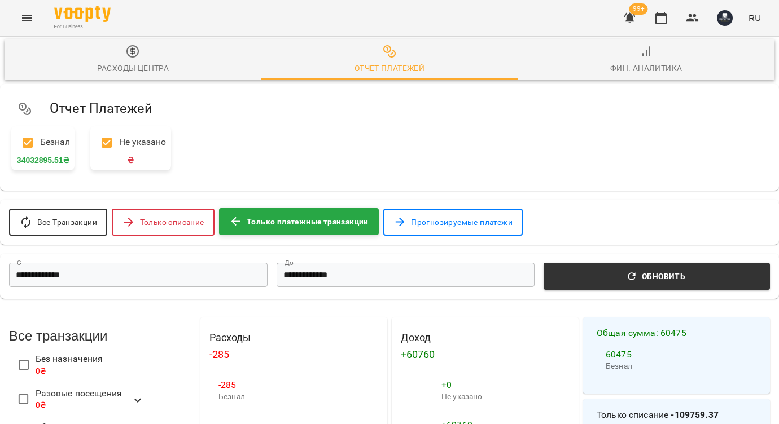
scroll to position [286, 0]
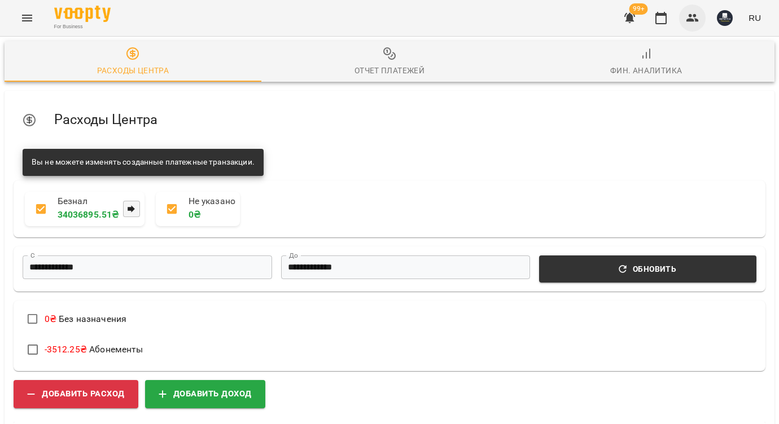
click at [692, 20] on icon "button" at bounding box center [692, 18] width 12 height 8
